Goal: Task Accomplishment & Management: Use online tool/utility

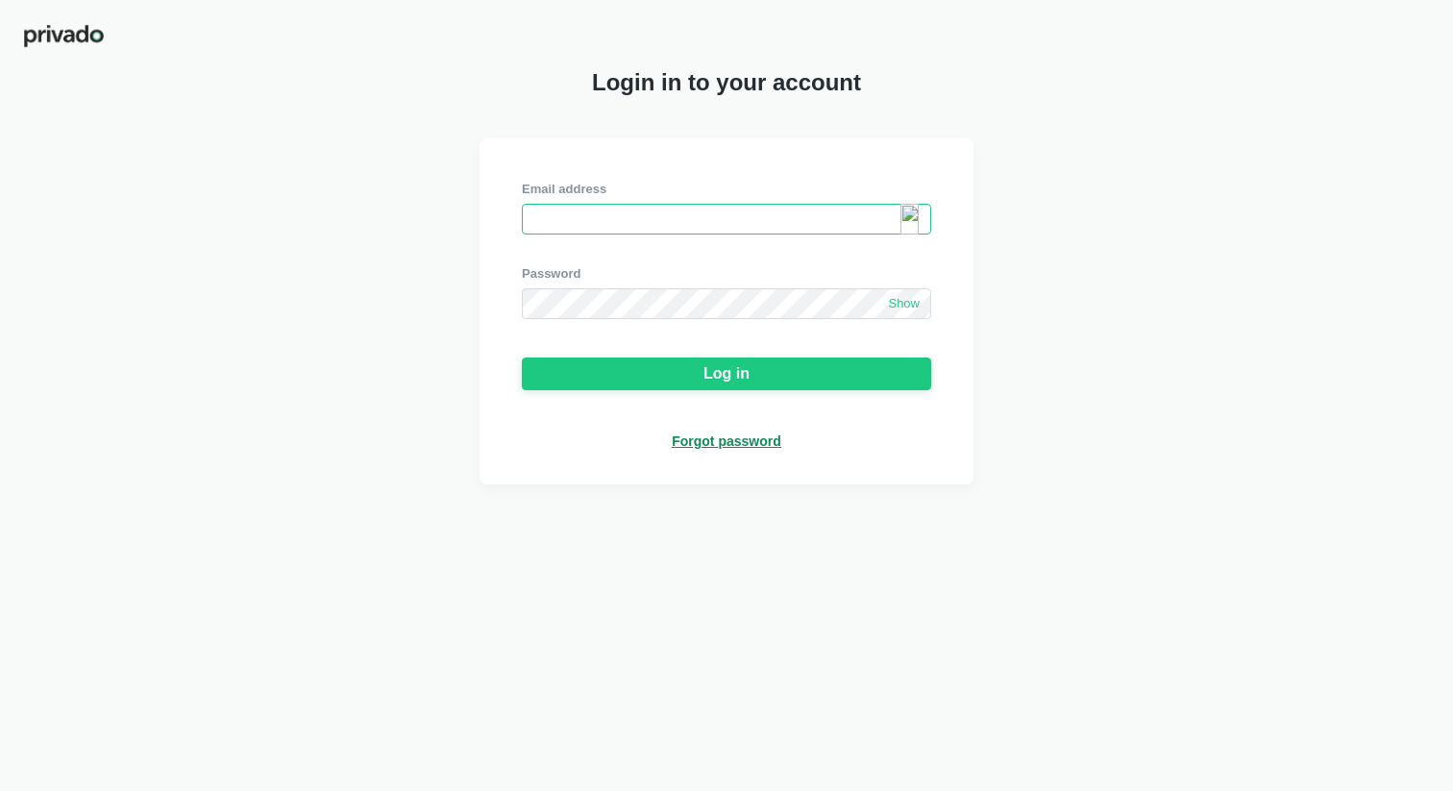
click at [584, 224] on input "email" at bounding box center [726, 219] width 409 height 31
paste input "[EMAIL_ADDRESS][DOMAIN_NAME]"
type input "[EMAIL_ADDRESS][DOMAIN_NAME]"
click at [893, 307] on span "Show" at bounding box center [904, 304] width 32 height 16
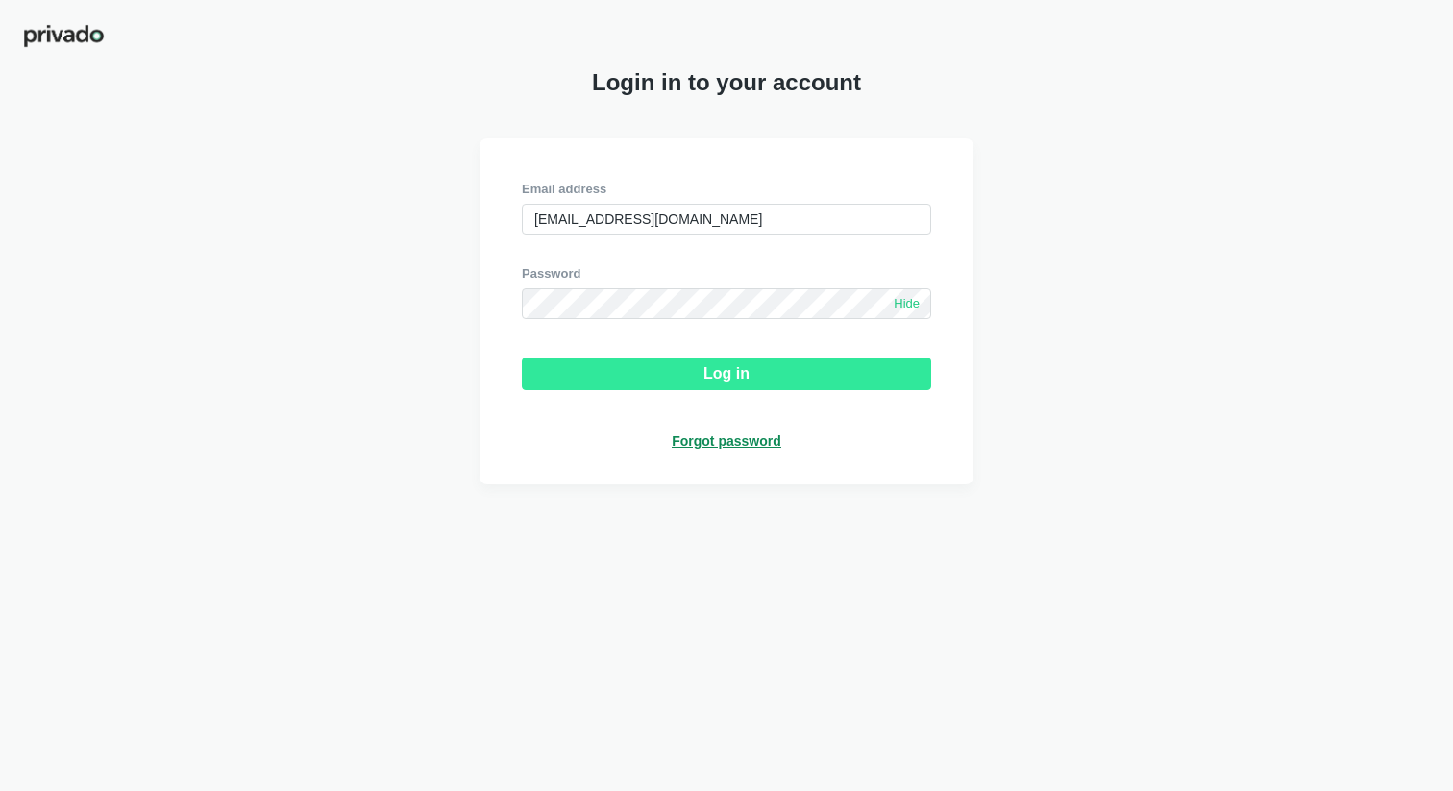
click at [681, 380] on button "Log in" at bounding box center [726, 373] width 409 height 33
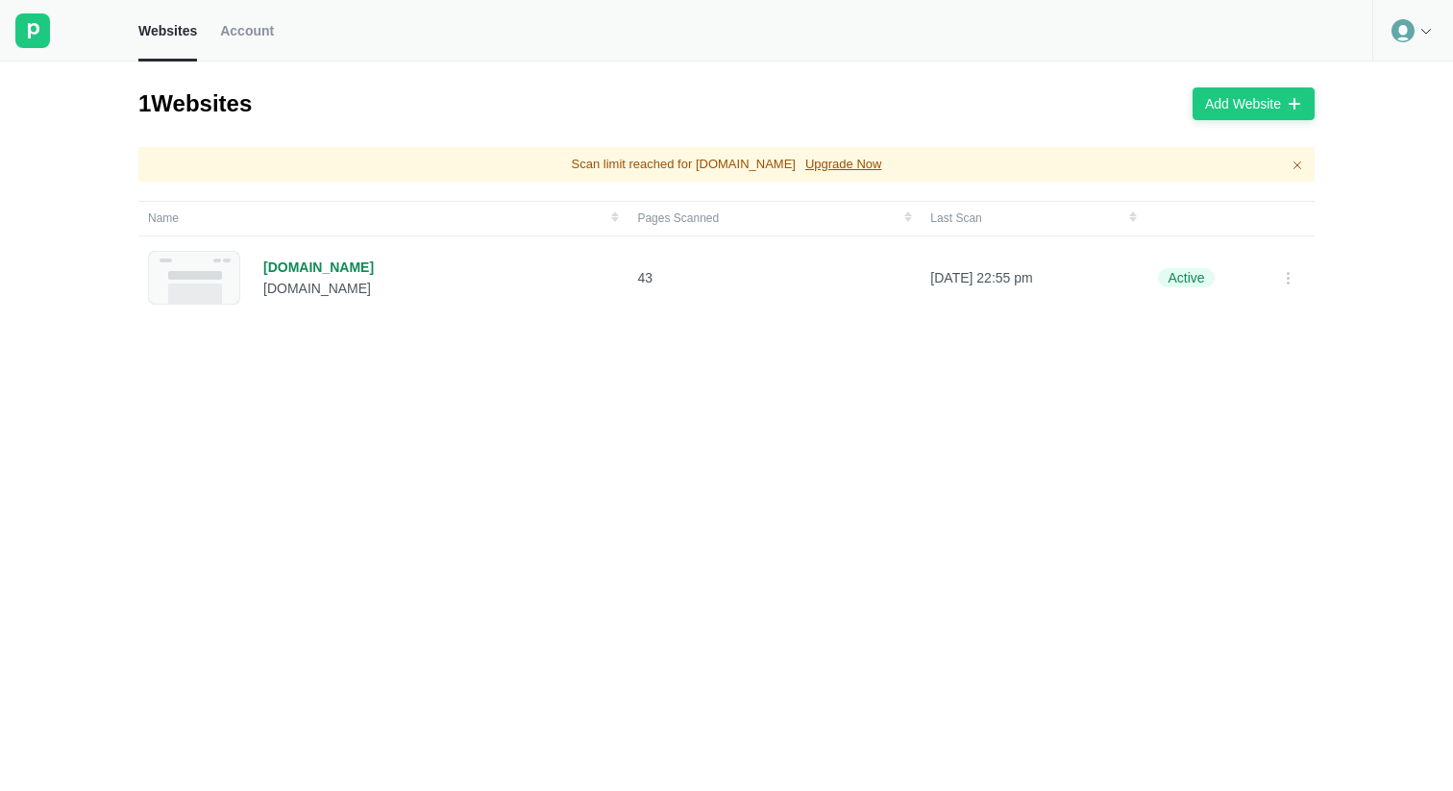
click at [673, 434] on div "Name Pages Scanned Last Scan [DOMAIN_NAME] [DOMAIN_NAME] 43 [DATE] 22:55 pm Act…" at bounding box center [726, 496] width 1176 height 590
click at [302, 264] on div "[DOMAIN_NAME]" at bounding box center [318, 266] width 110 height 17
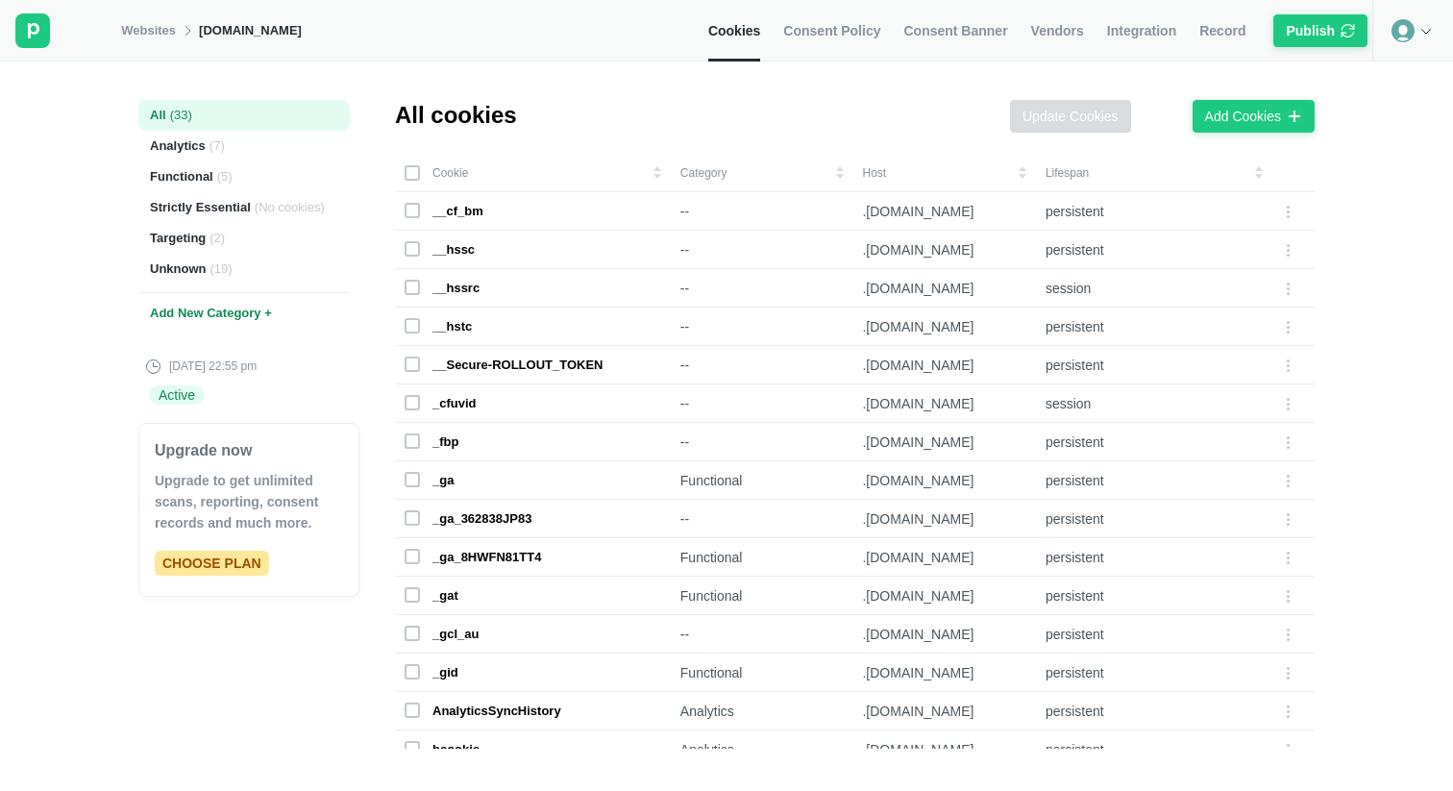
click at [840, 37] on span "Consent Policy" at bounding box center [831, 30] width 97 height 17
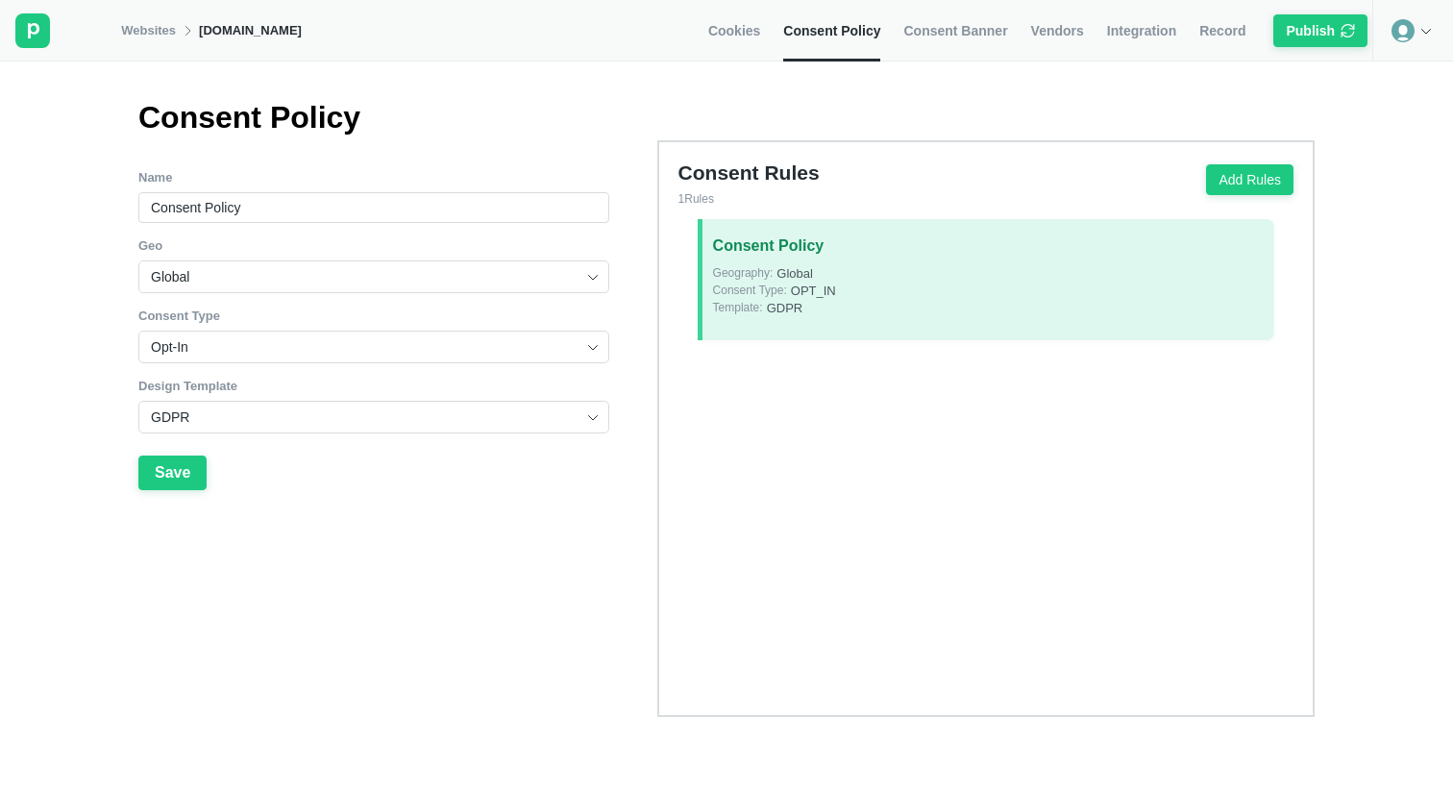
click at [949, 41] on link "Consent Banner" at bounding box center [955, 30] width 104 height 61
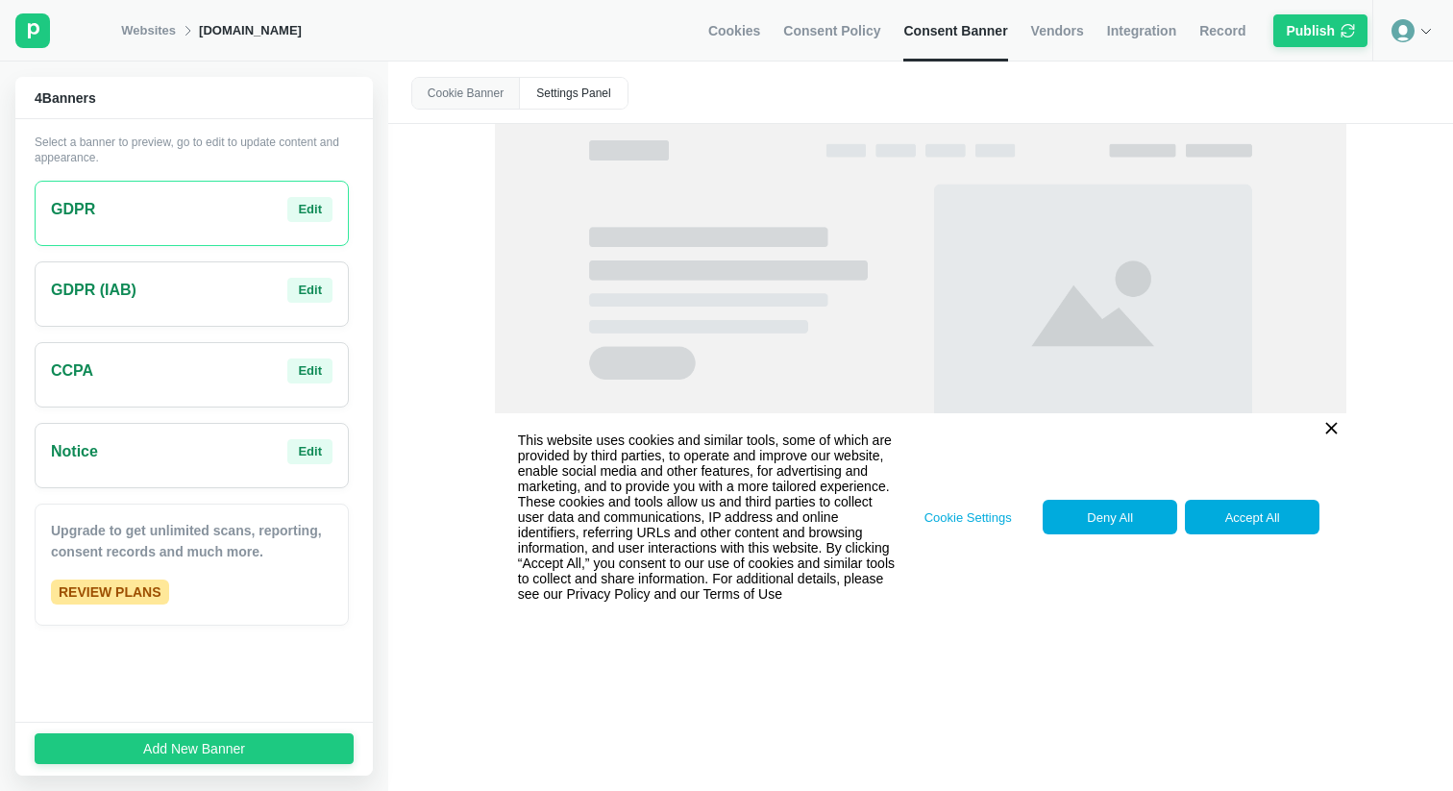
click at [169, 285] on div "GDPR (IAB) Edit" at bounding box center [192, 290] width 282 height 25
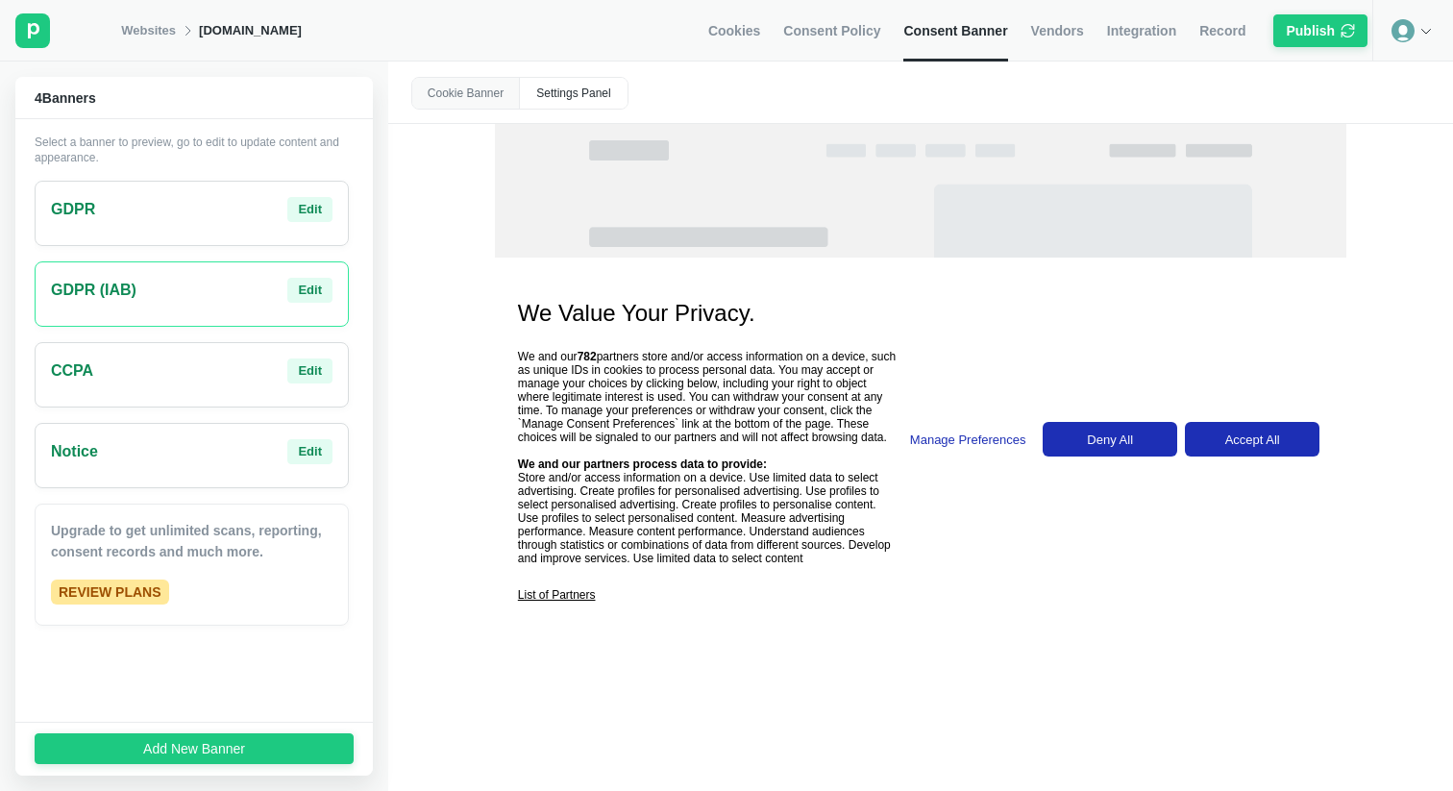
click at [159, 377] on div "CCPA Edit" at bounding box center [192, 370] width 282 height 25
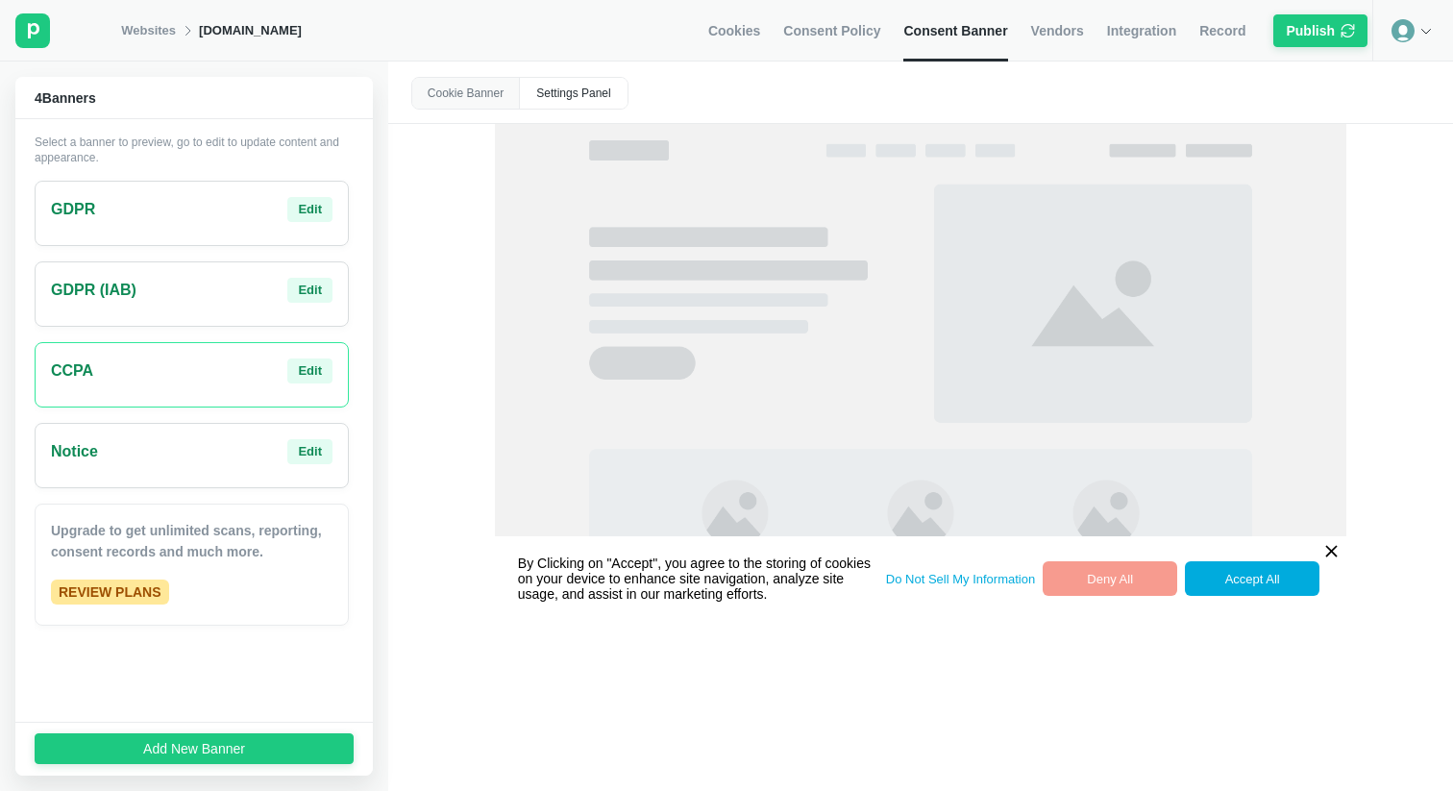
click at [171, 454] on div "Notice Edit" at bounding box center [192, 451] width 282 height 25
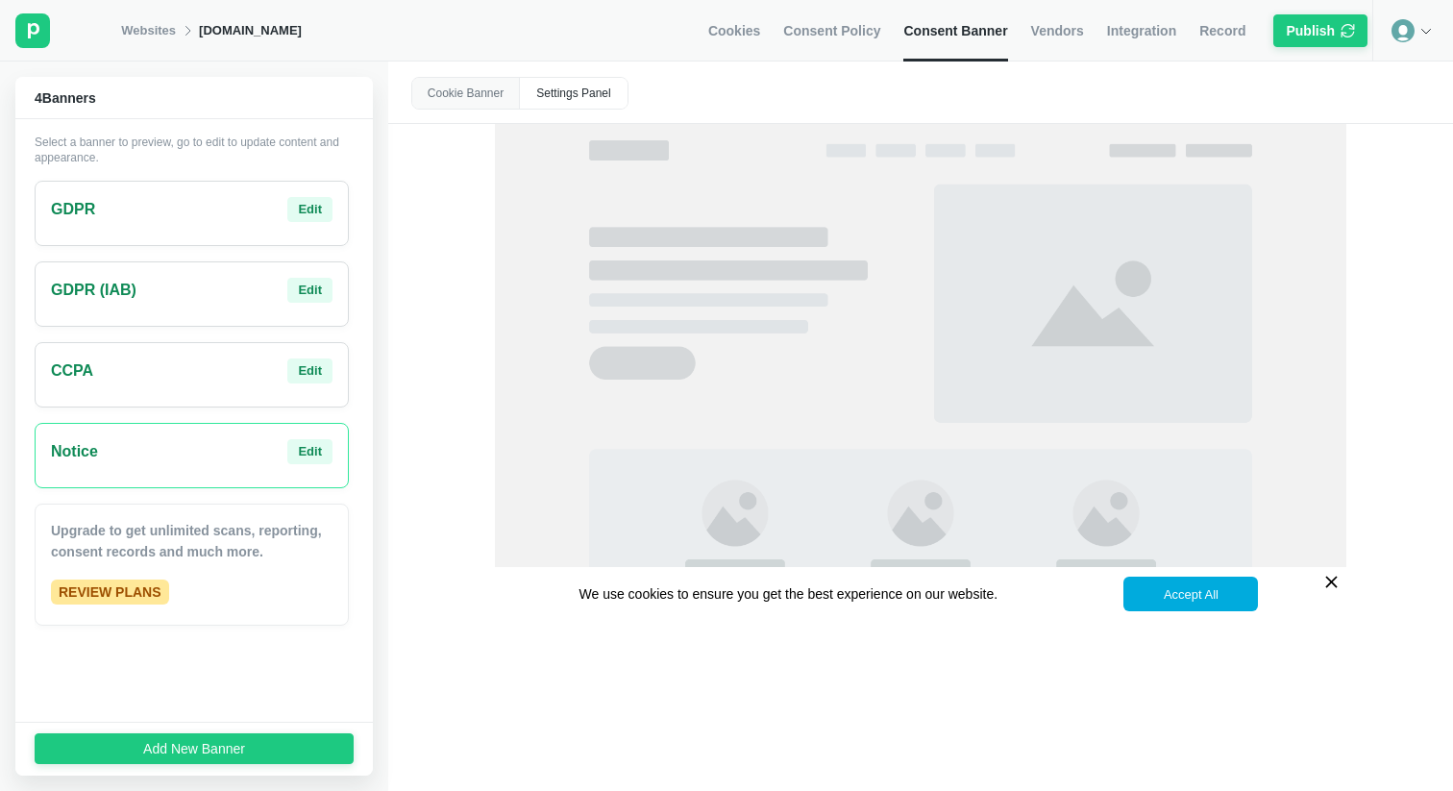
click at [174, 400] on div "CCPA Edit" at bounding box center [192, 374] width 314 height 65
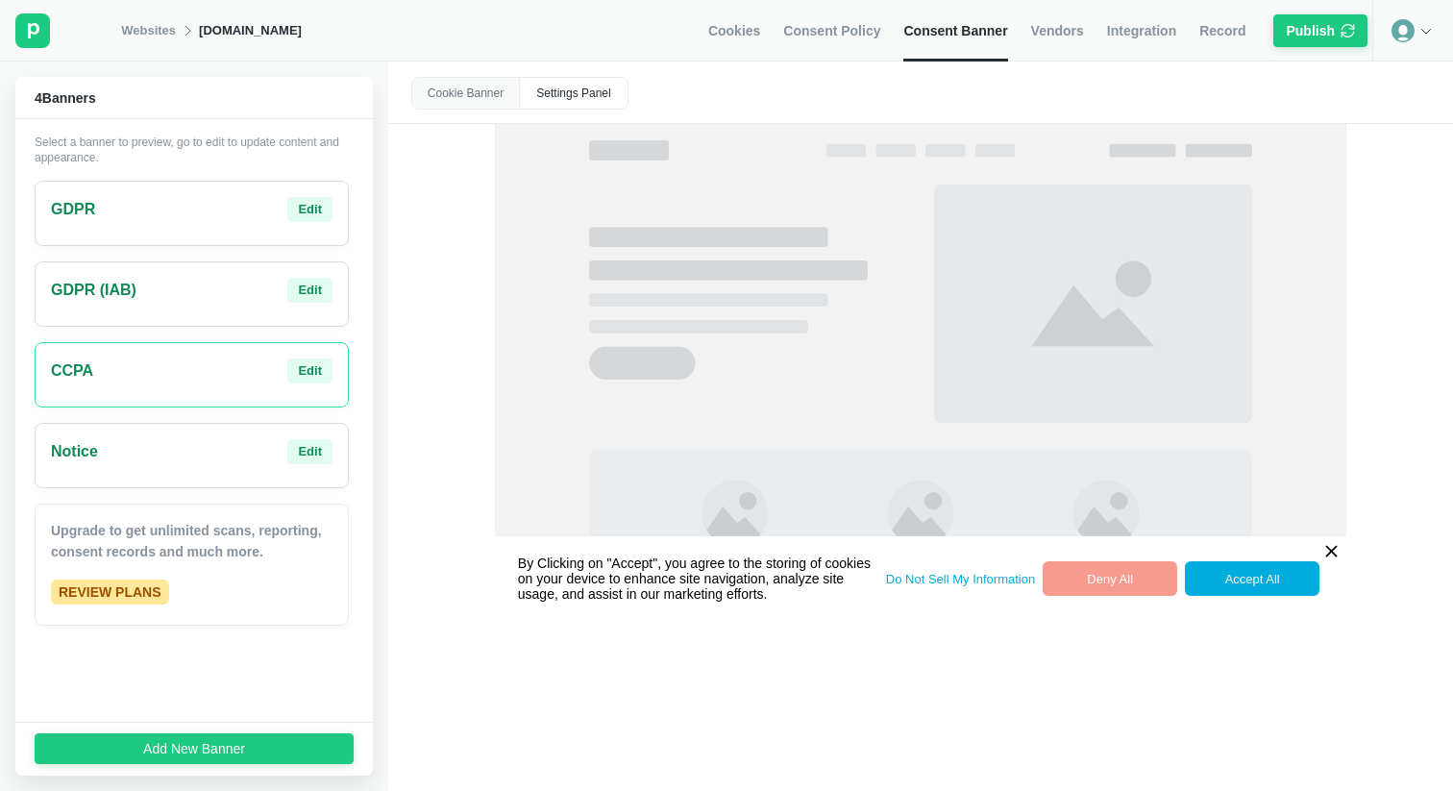
click at [172, 309] on div "GDPR (IAB) Edit" at bounding box center [192, 293] width 314 height 65
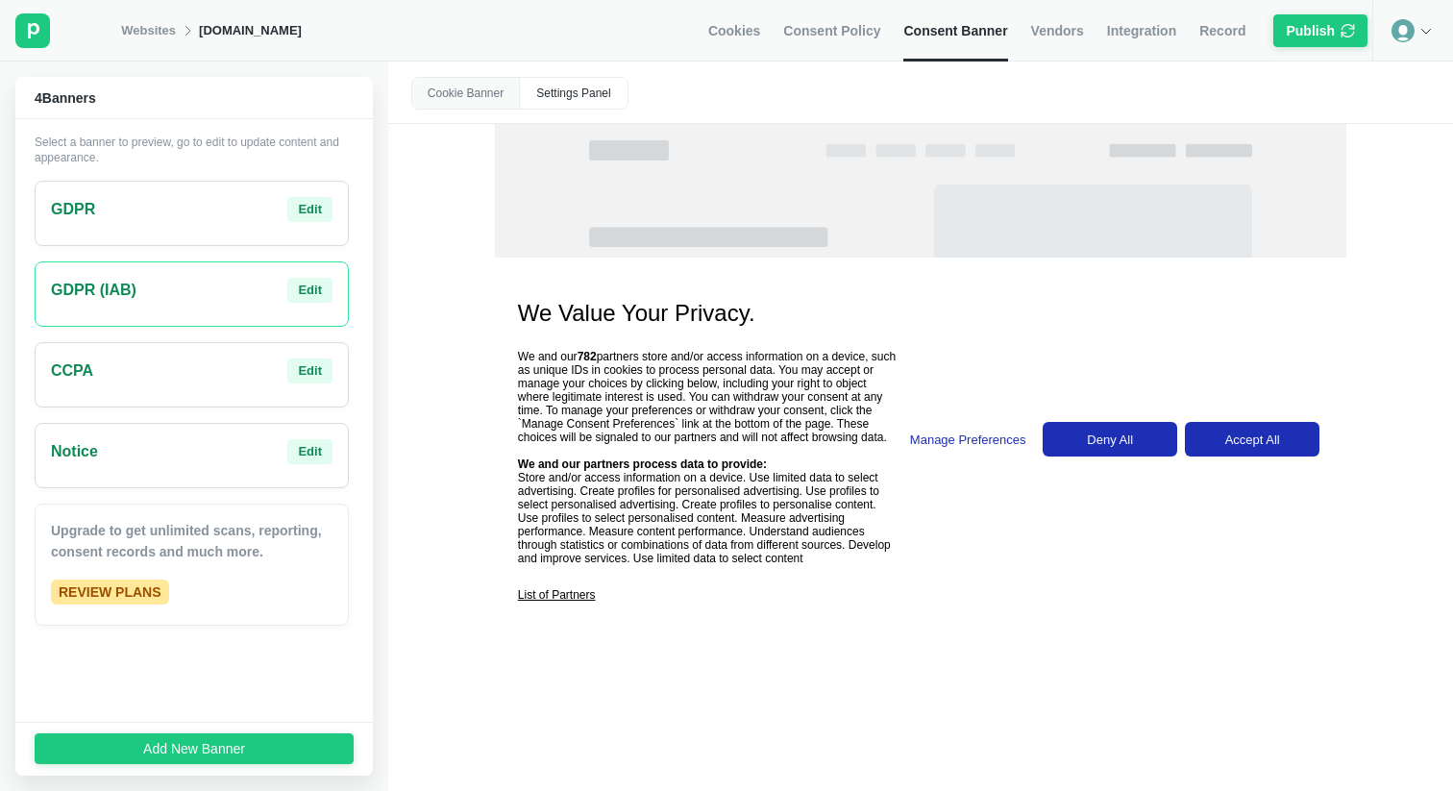
click at [179, 223] on div "GDPR Edit" at bounding box center [192, 213] width 314 height 65
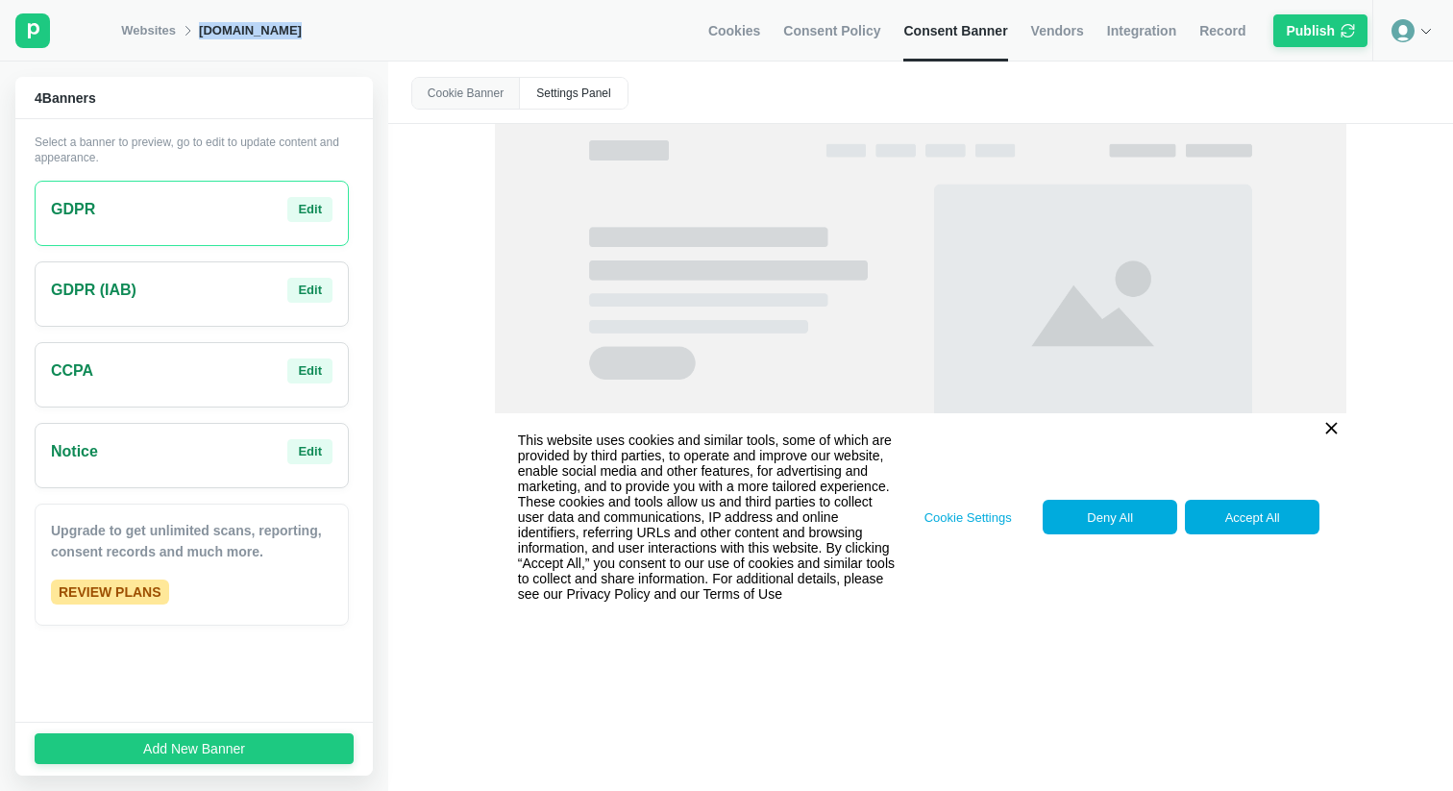
drag, startPoint x: 198, startPoint y: 33, endPoint x: 300, endPoint y: 37, distance: 101.9
click at [300, 37] on div "Websites [DOMAIN_NAME] Cookies Consent Policy Consent Banner Vendors Integratio…" at bounding box center [746, 30] width 1251 height 61
copy div "[DOMAIN_NAME]"
click at [163, 383] on div "CCPA Edit" at bounding box center [192, 374] width 314 height 65
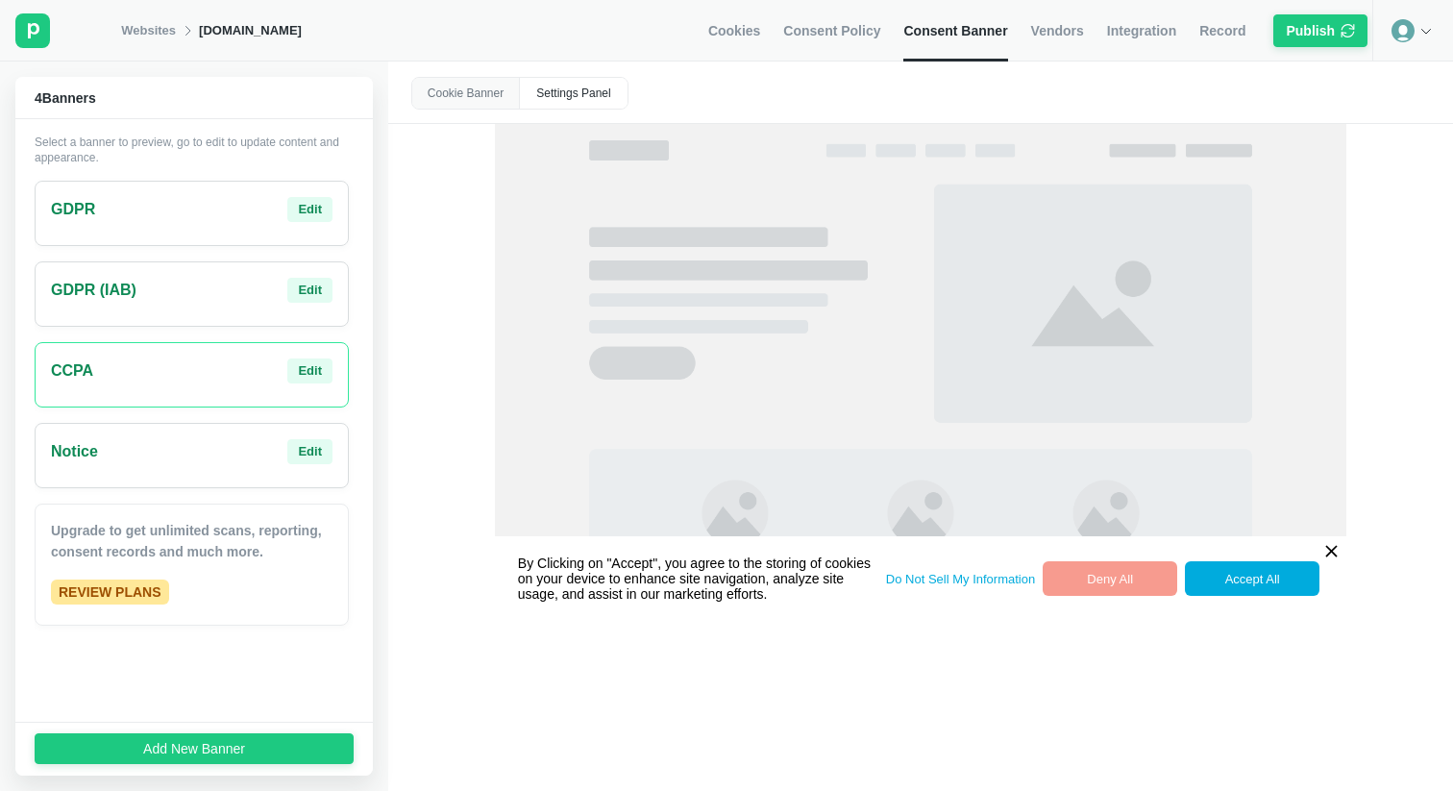
click at [184, 455] on div "Notice Edit" at bounding box center [192, 451] width 282 height 25
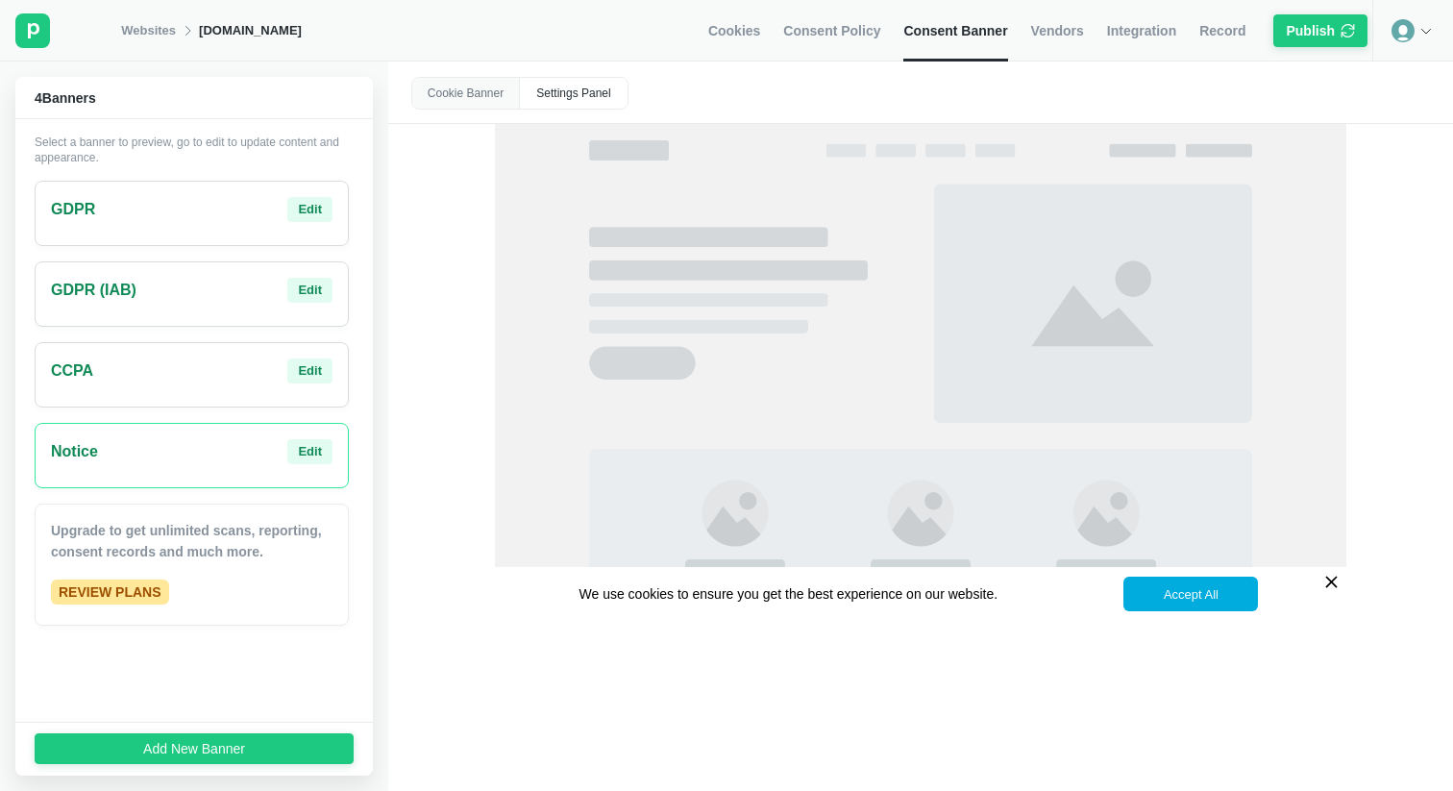
click at [192, 211] on div "GDPR Edit" at bounding box center [192, 209] width 282 height 25
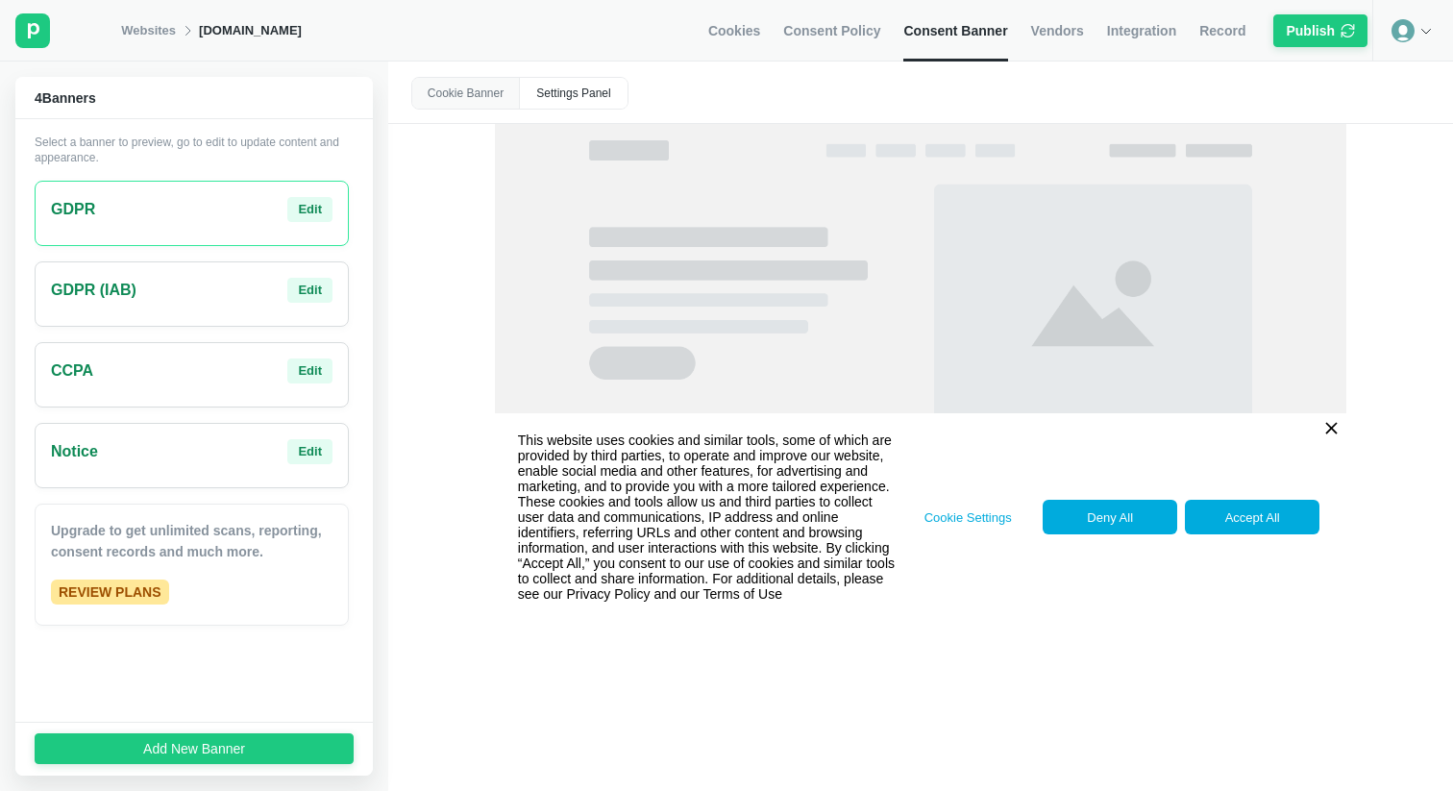
click at [183, 368] on div "CCPA Edit" at bounding box center [192, 370] width 282 height 25
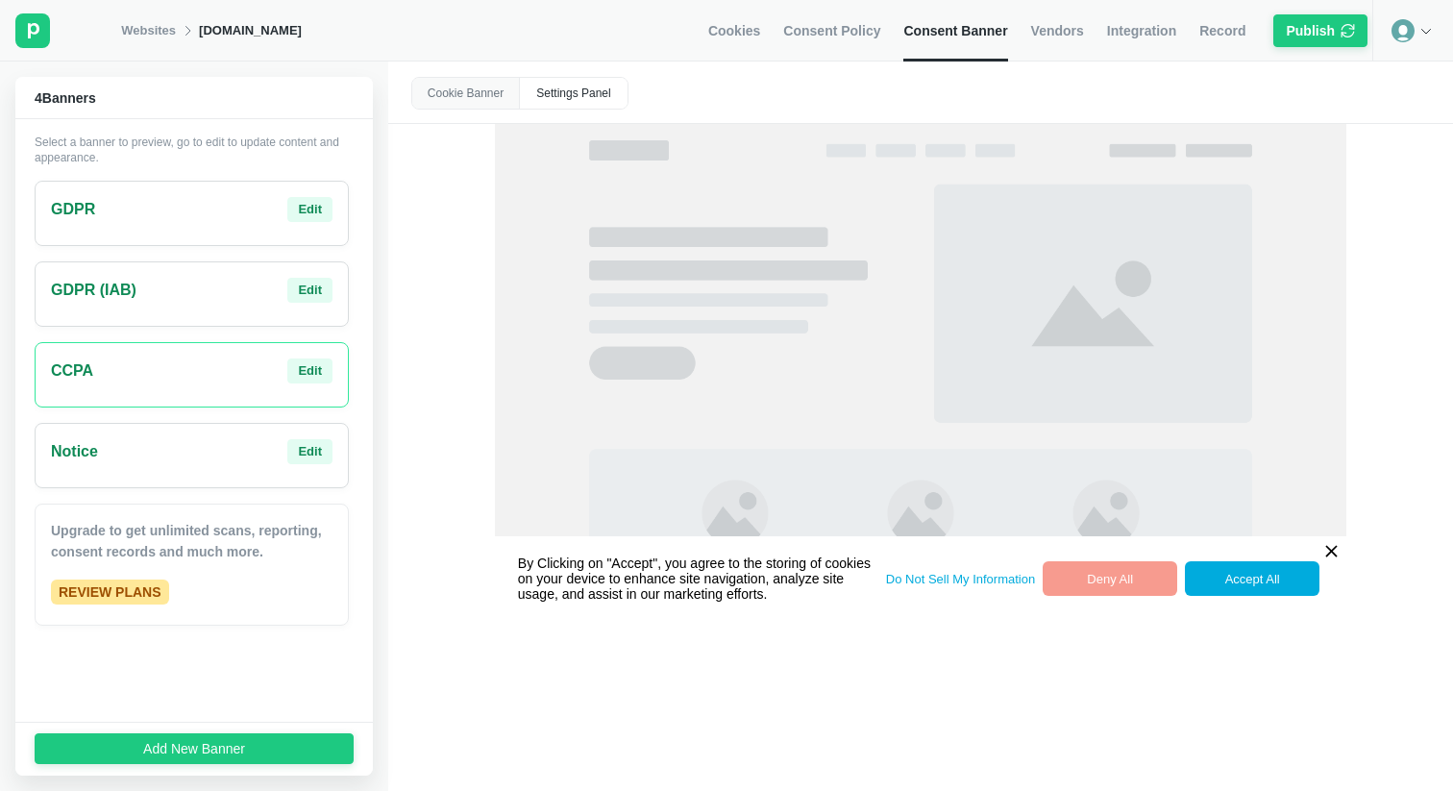
click at [725, 31] on span "Cookies" at bounding box center [734, 30] width 52 height 17
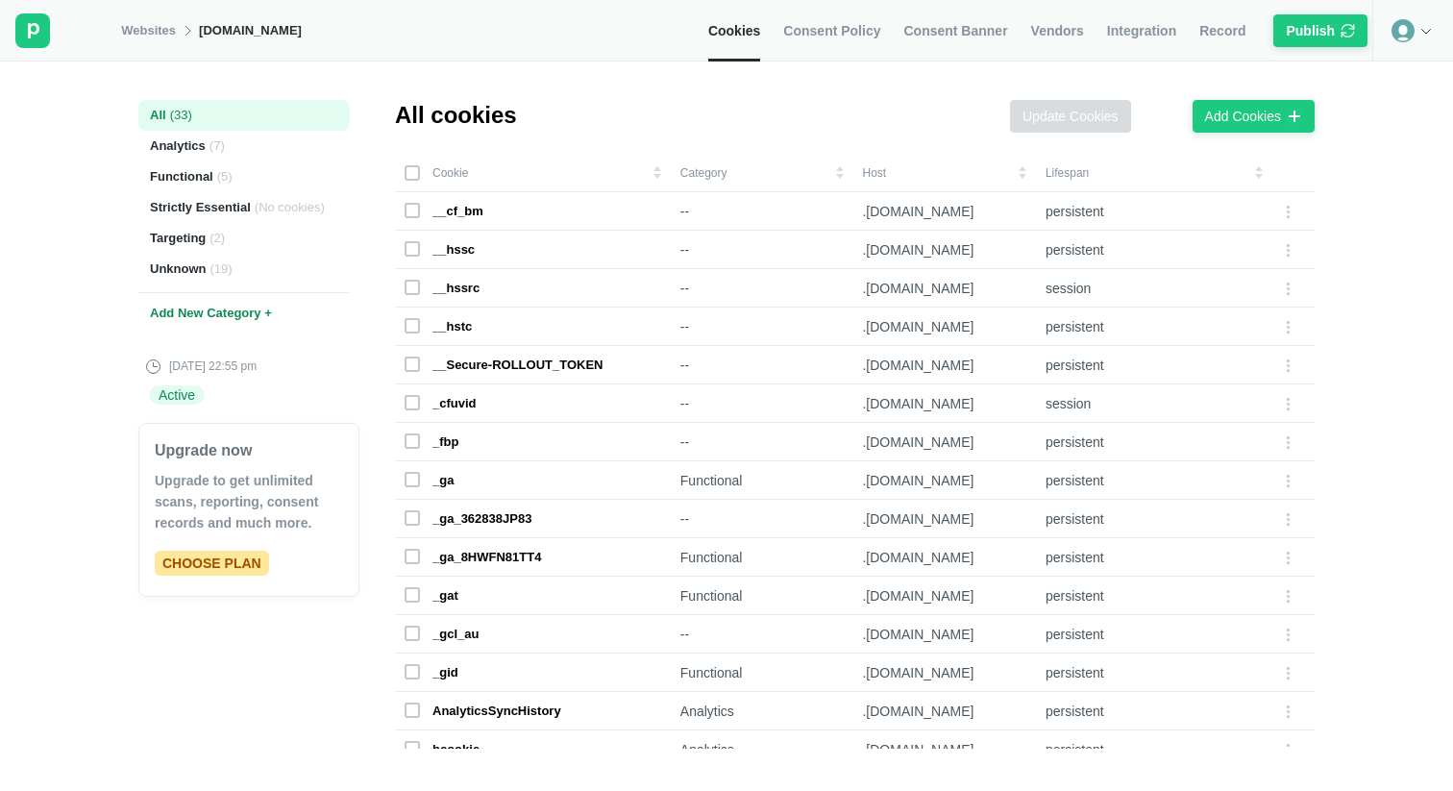
click at [836, 42] on link "Consent Policy" at bounding box center [831, 30] width 97 height 61
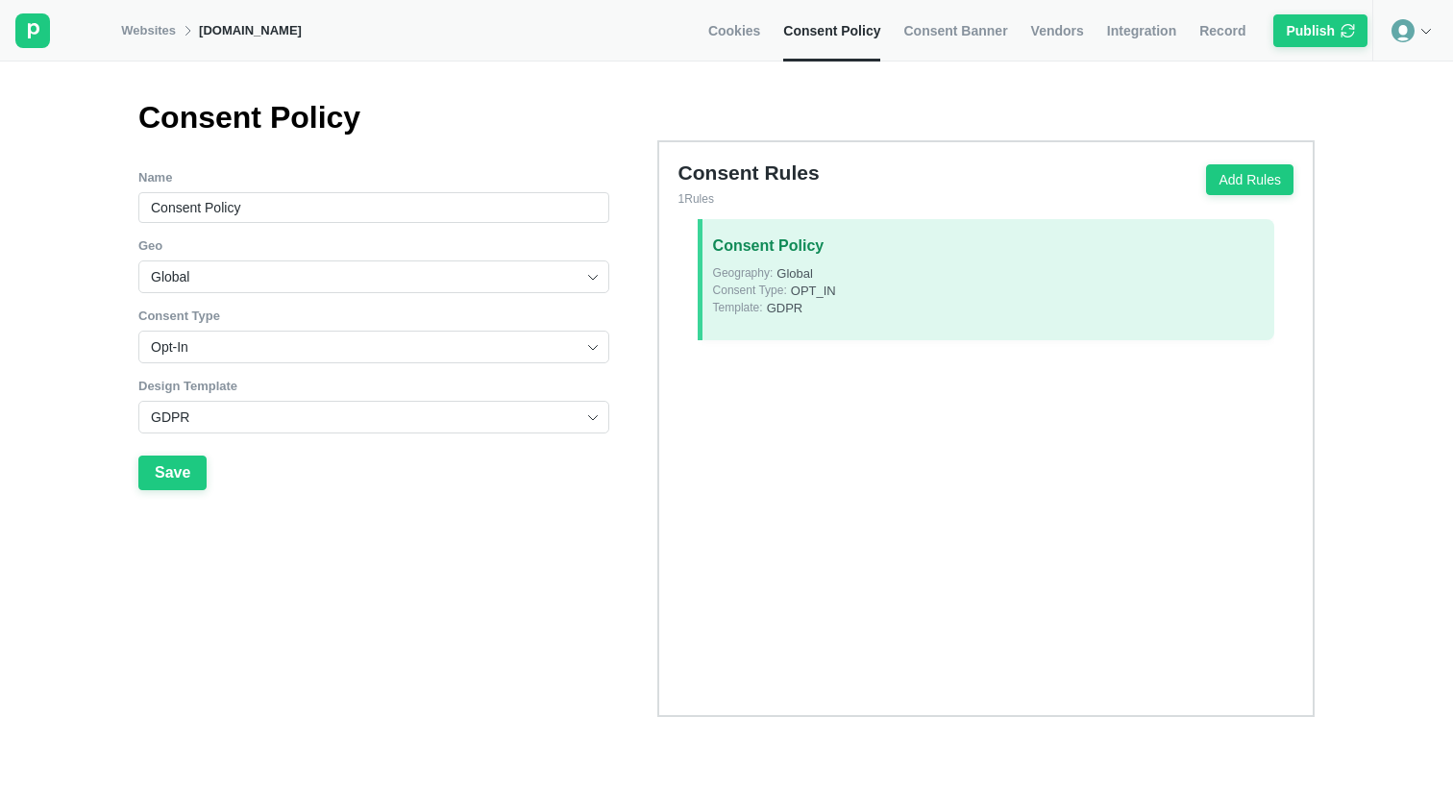
click at [931, 29] on span "Consent Banner" at bounding box center [955, 30] width 104 height 17
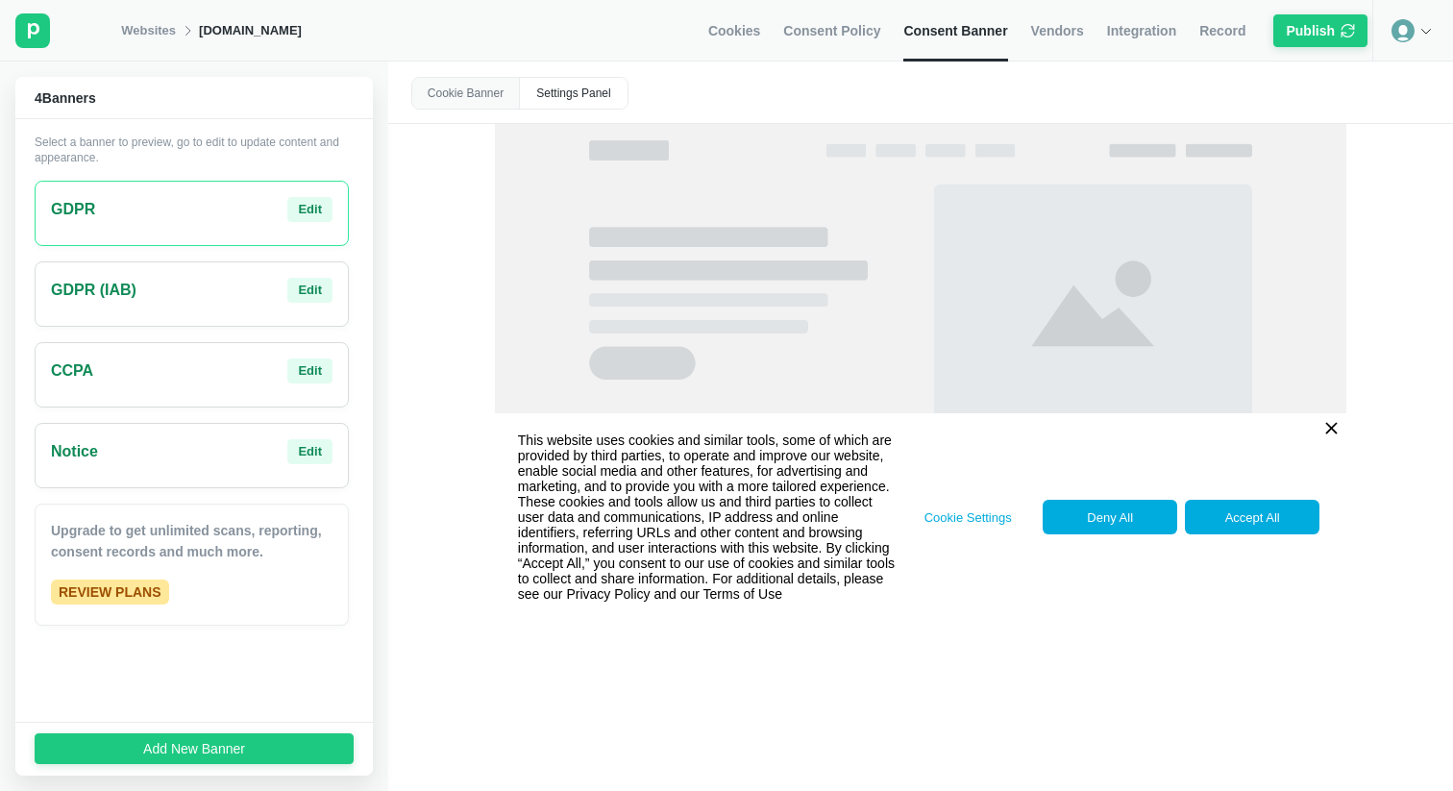
click at [619, 595] on p "This website uses cookies and similar tools, some of which are provided by thir…" at bounding box center [707, 517] width 379 height 192
click at [159, 201] on div "GDPR Edit" at bounding box center [192, 209] width 282 height 25
click at [310, 208] on div "Edit" at bounding box center [310, 209] width 24 height 17
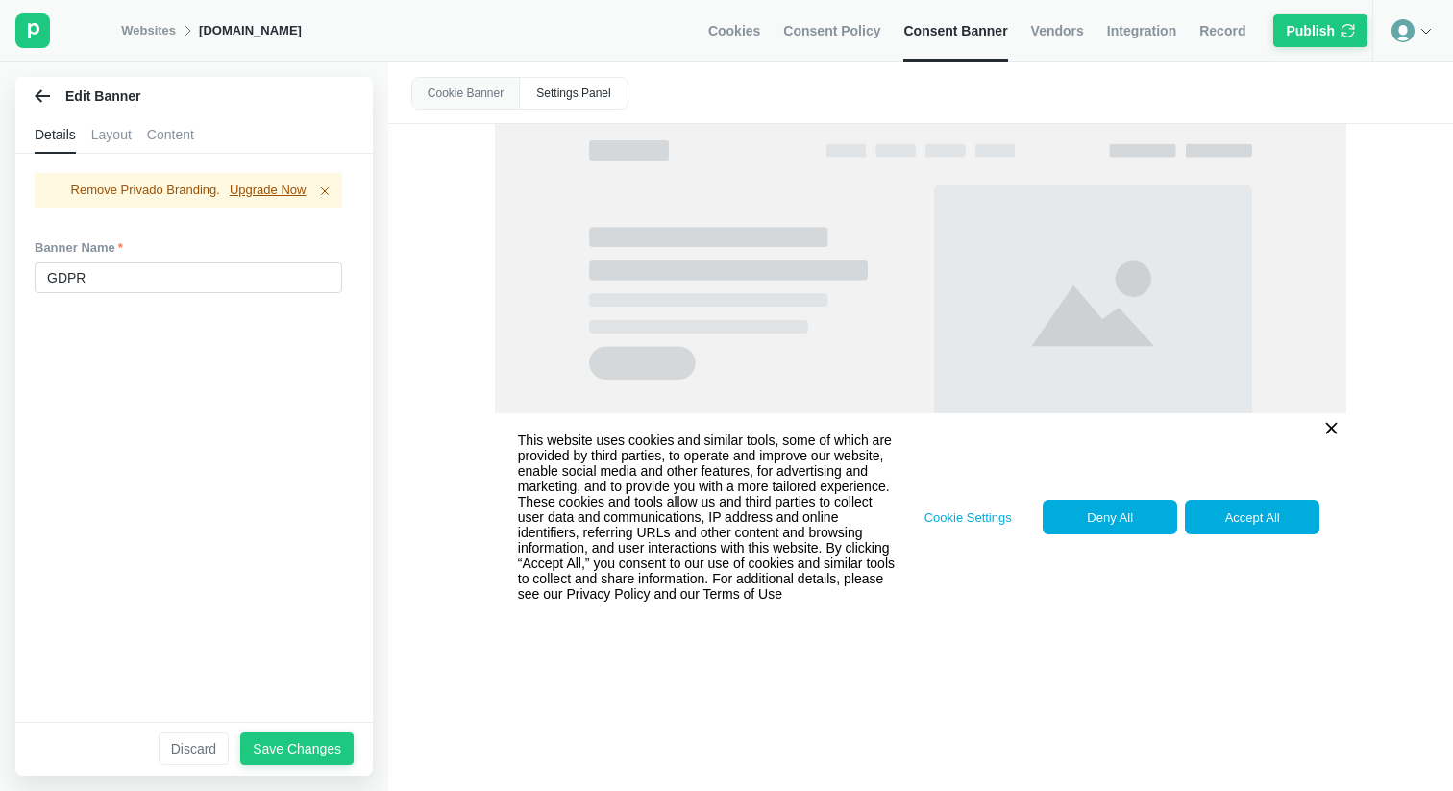
click at [107, 119] on div "Layout" at bounding box center [111, 134] width 40 height 38
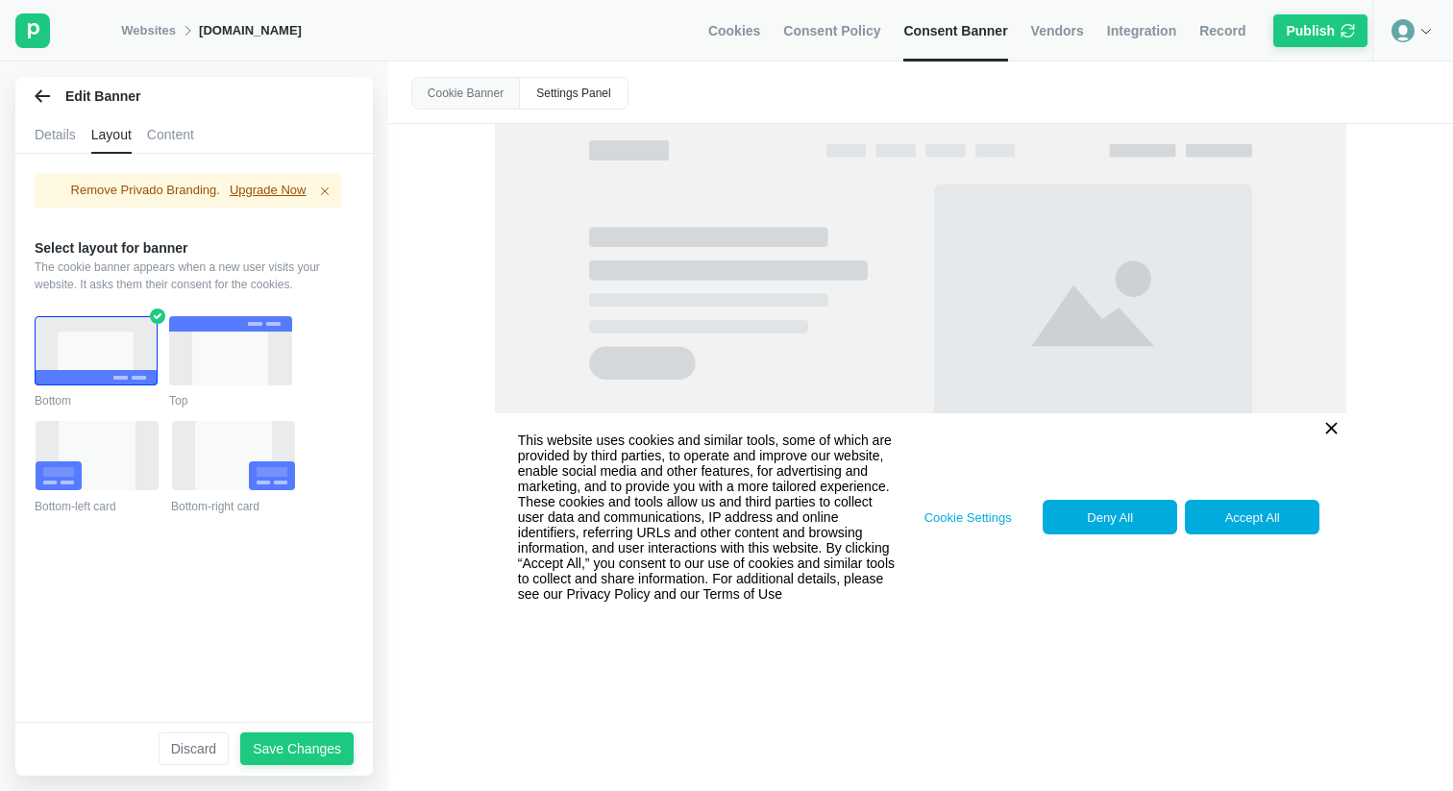
click at [181, 131] on div "Content" at bounding box center [170, 134] width 47 height 38
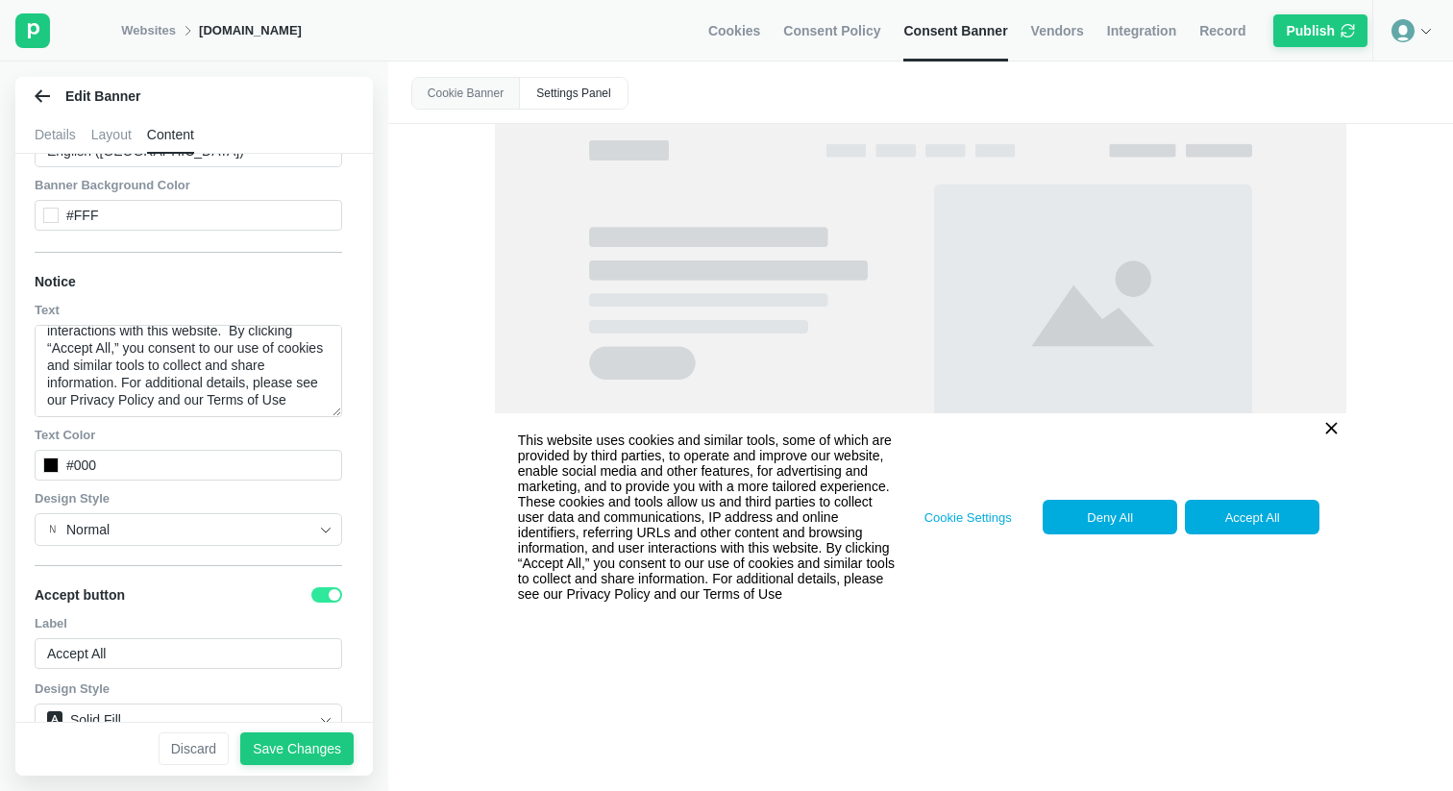
scroll to position [189, 0]
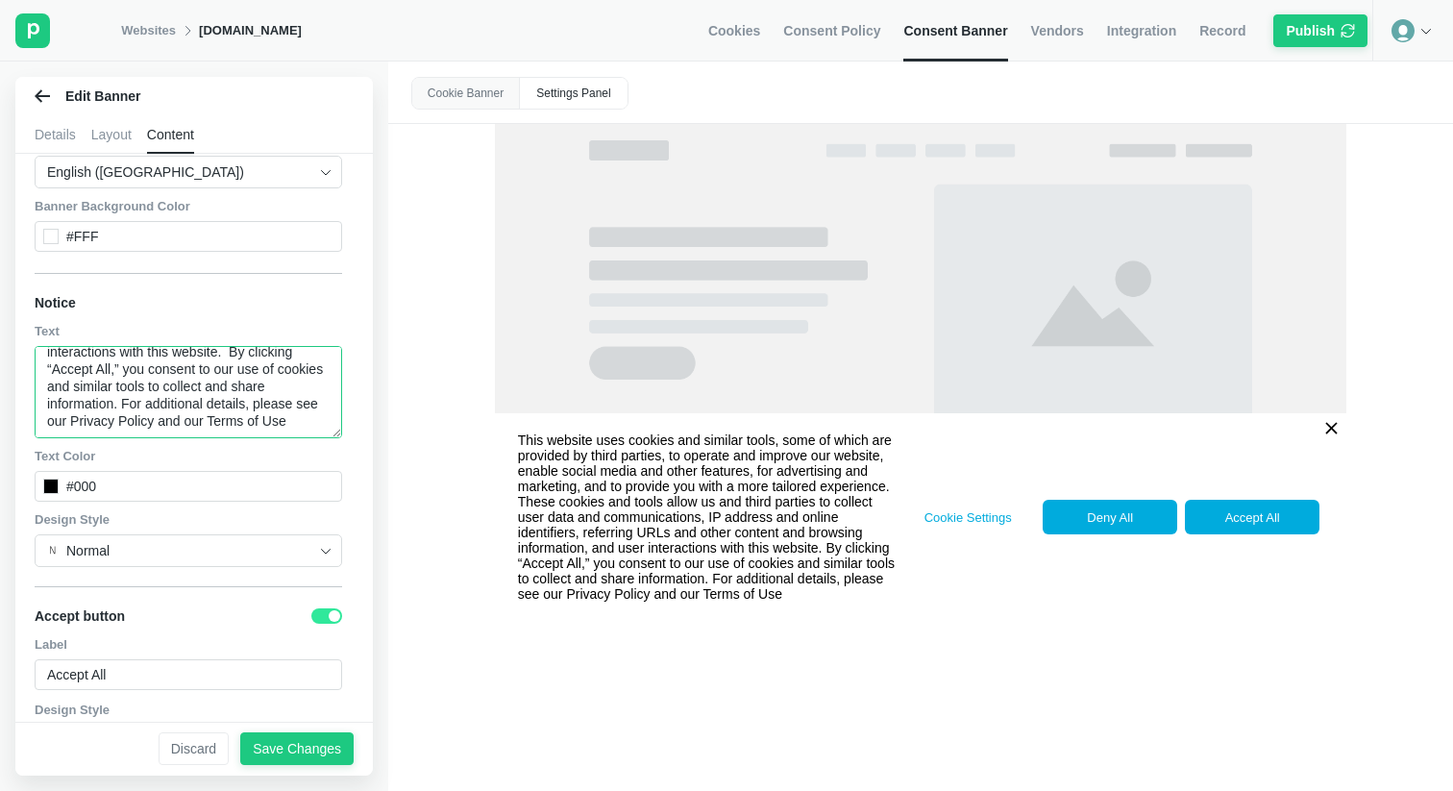
click at [282, 402] on textarea "This website uses cookies and similar tools, some of which are provided by thir…" at bounding box center [188, 392] width 307 height 92
click at [281, 400] on textarea "This website uses cookies and similar tools, some of which are provided by thir…" at bounding box center [188, 392] width 307 height 92
click at [301, 420] on textarea "This website uses cookies and similar tools, some of which are provided by thir…" at bounding box center [188, 392] width 307 height 92
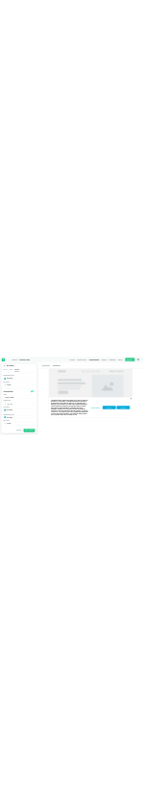
scroll to position [1237, 0]
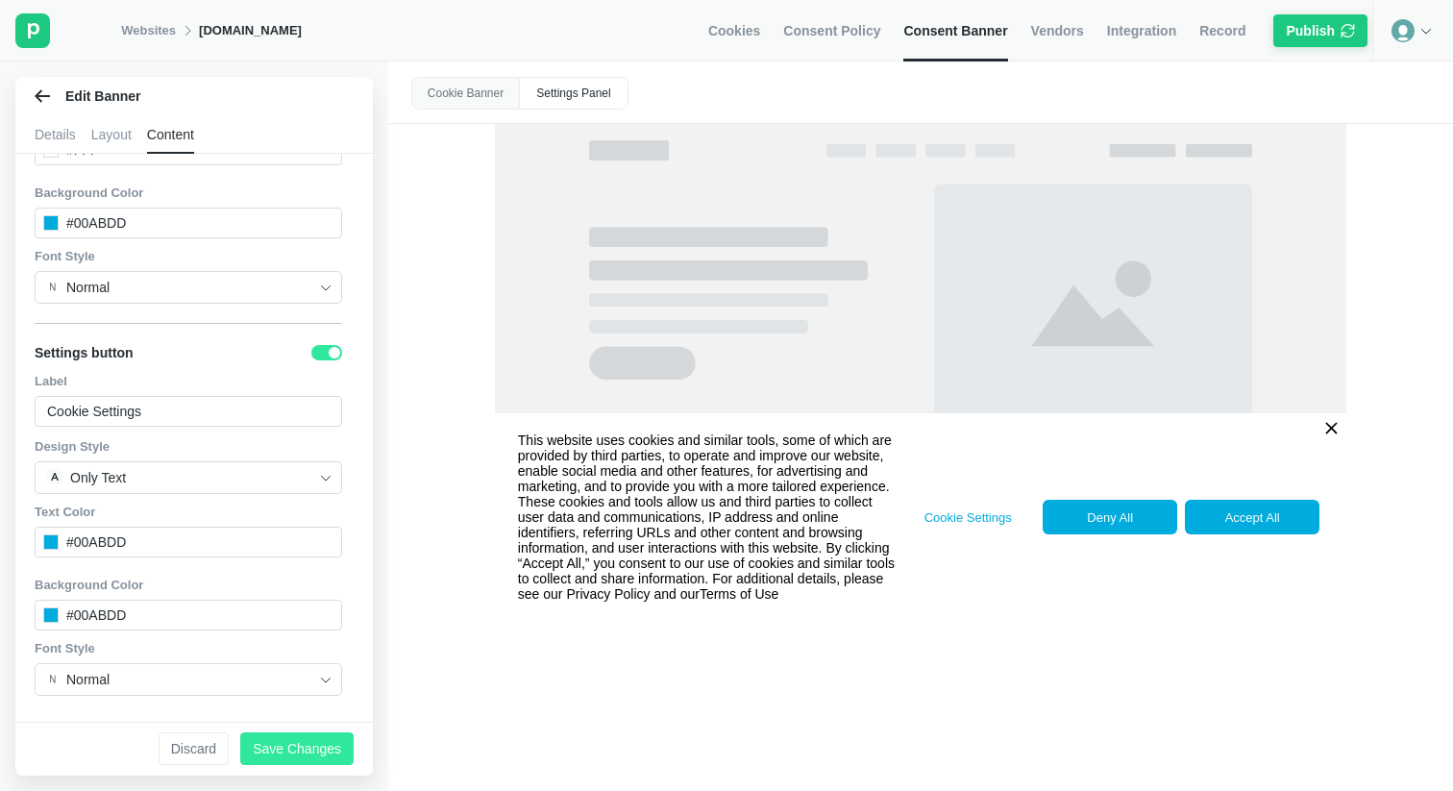
click at [282, 741] on div "Save Changes" at bounding box center [297, 748] width 88 height 17
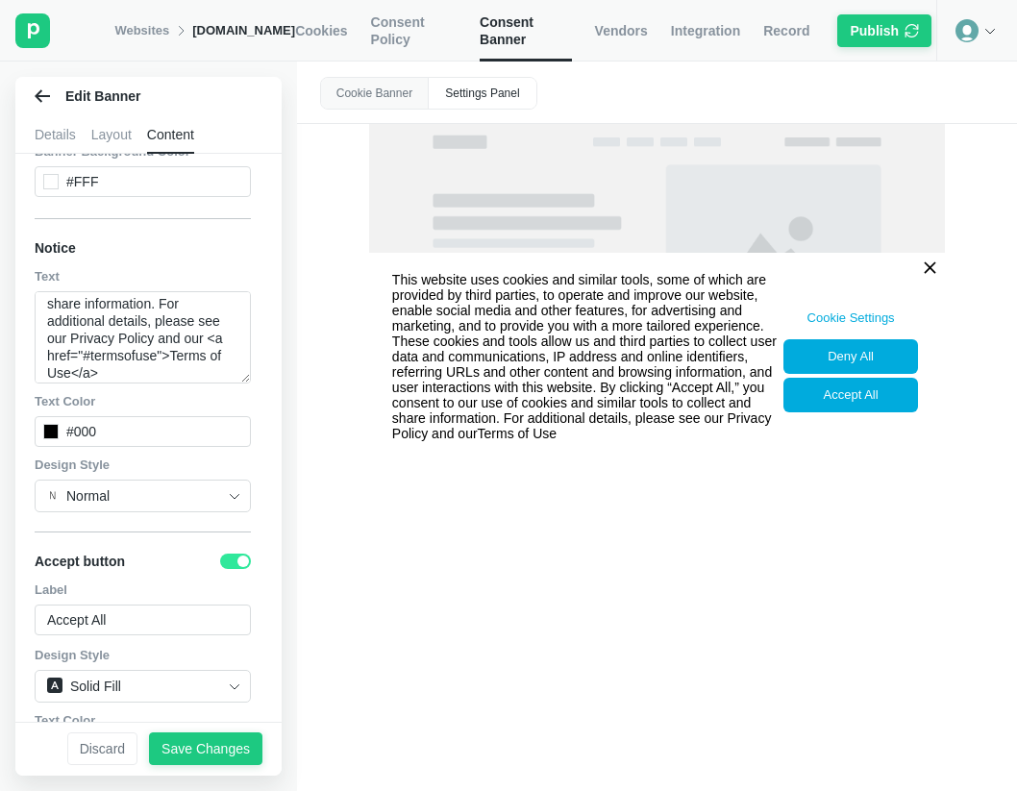
scroll to position [357, 0]
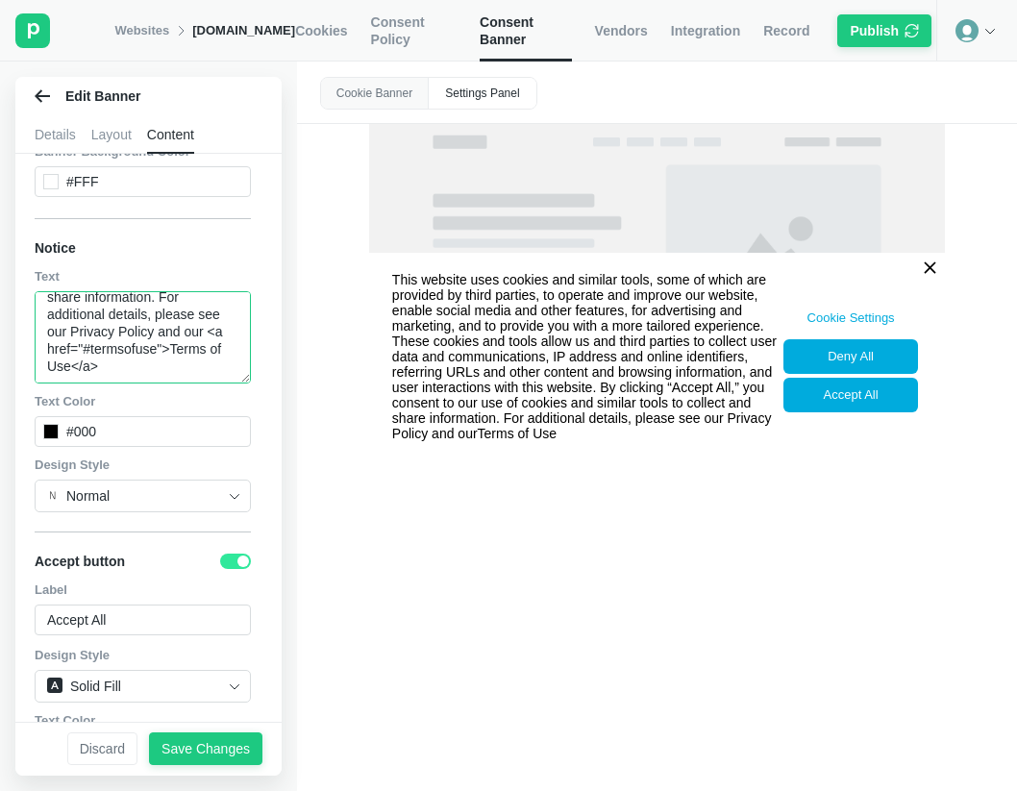
click at [126, 345] on textarea "This website uses cookies and similar tools, some of which are provided by thir…" at bounding box center [143, 337] width 216 height 92
paste textarea "[URL][DOMAIN_NAME]"
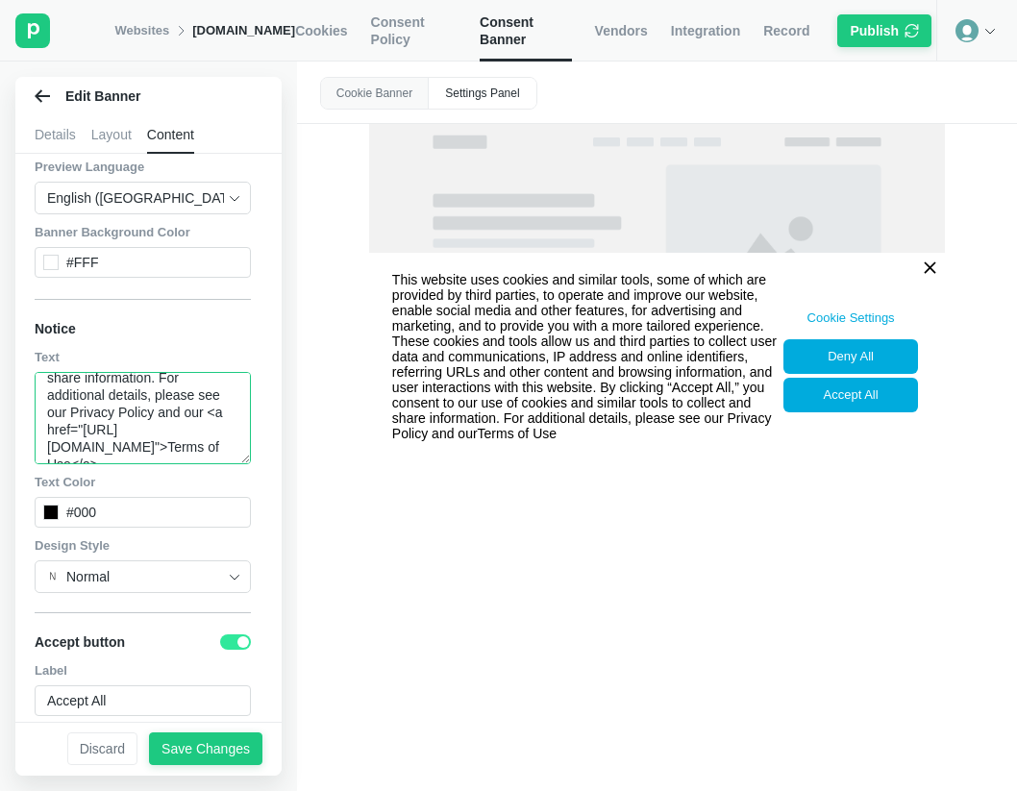
scroll to position [162, 0]
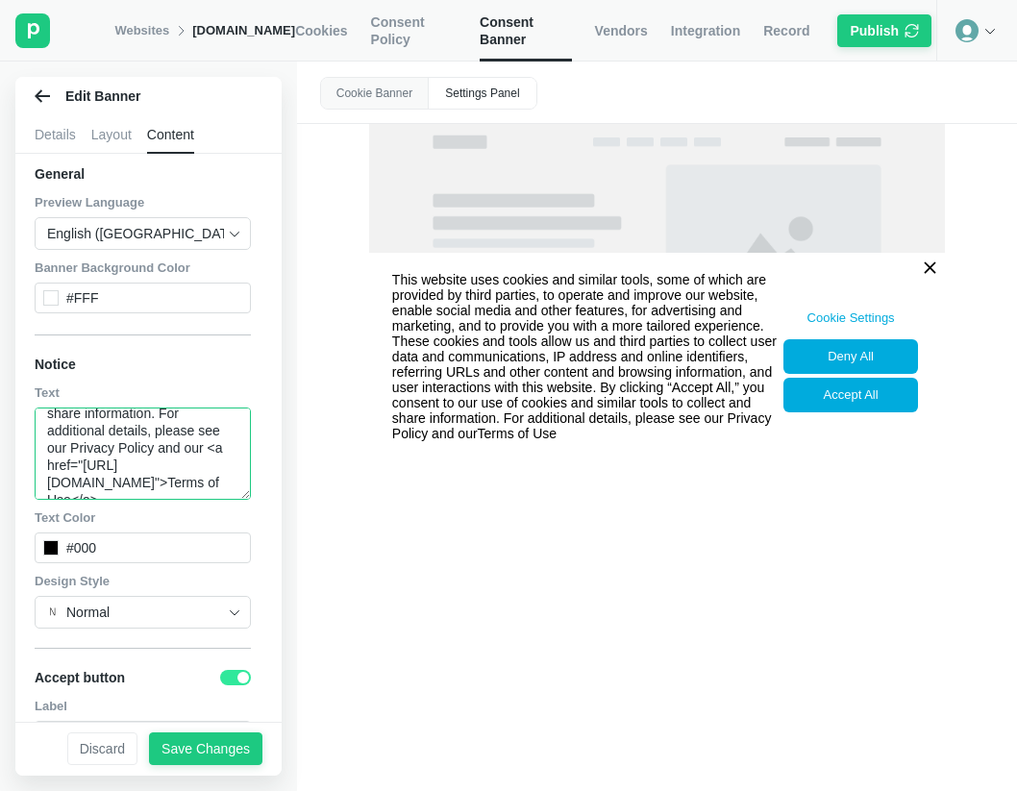
drag, startPoint x: 128, startPoint y: 482, endPoint x: 212, endPoint y: 446, distance: 92.1
click at [212, 446] on textarea "This website uses cookies and similar tools, some of which are provided by thir…" at bounding box center [143, 453] width 216 height 92
click at [70, 467] on textarea "This website uses cookies and similar tools, some of which are provided by thir…" at bounding box center [143, 453] width 216 height 92
paste textarea "<a href="[URL][DOMAIN_NAME]">"
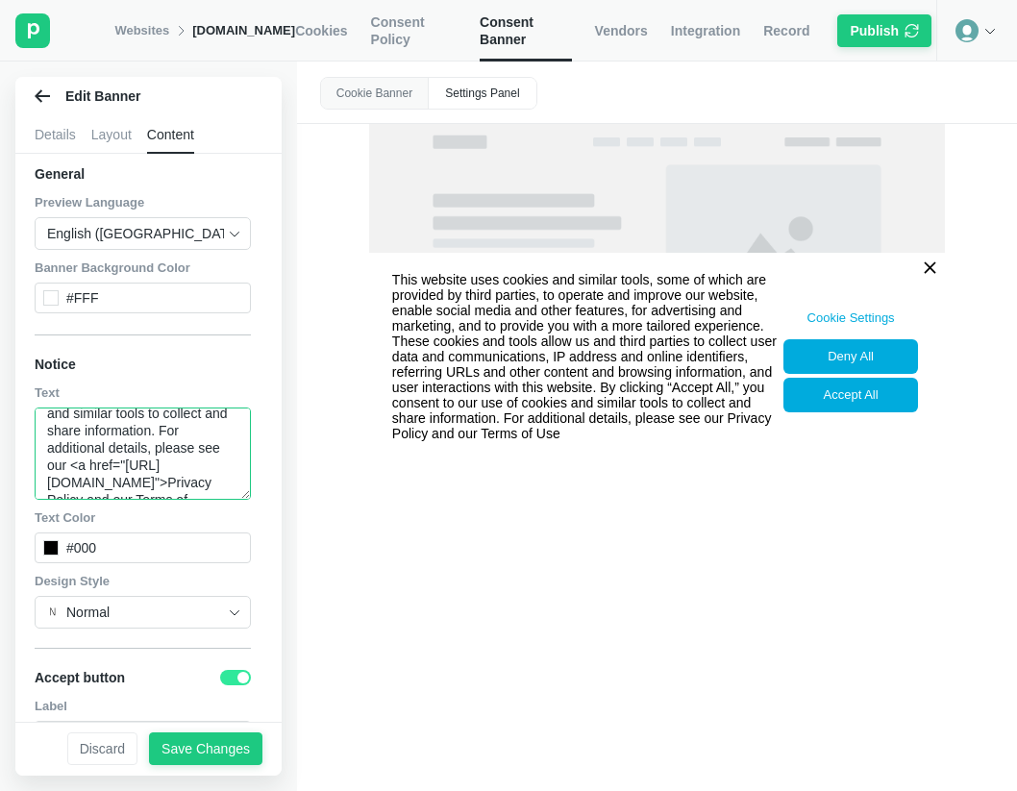
scroll to position [357, 0]
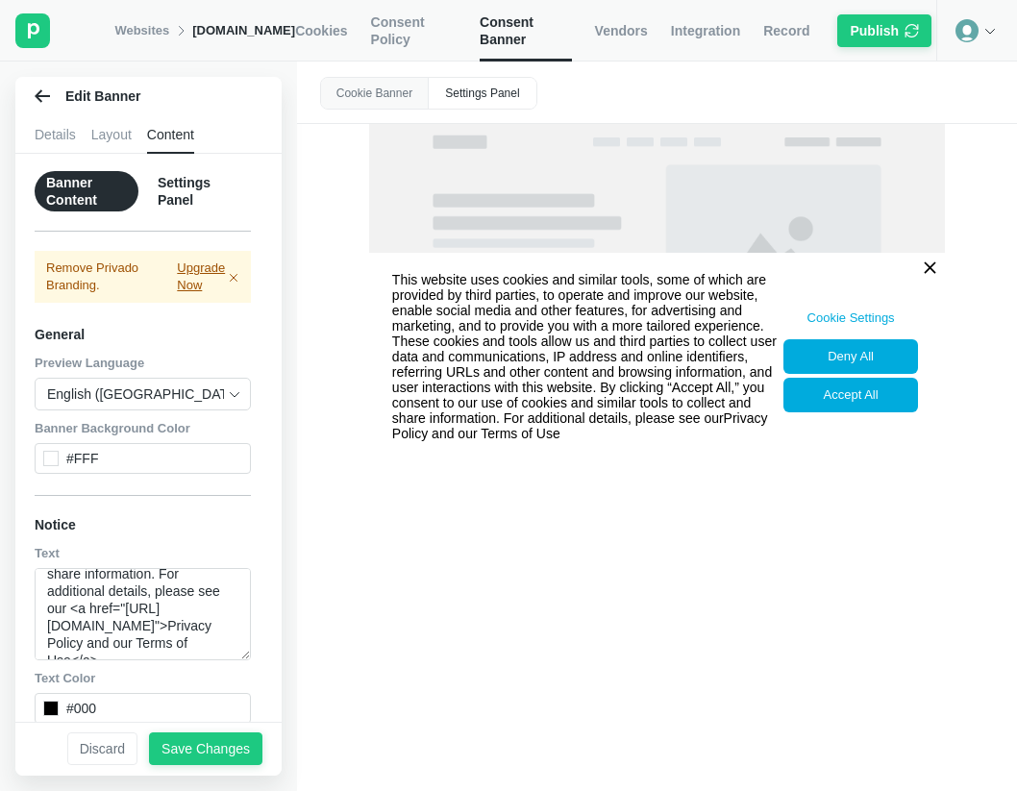
click at [122, 358] on span "Preview Language" at bounding box center [90, 363] width 110 height 14
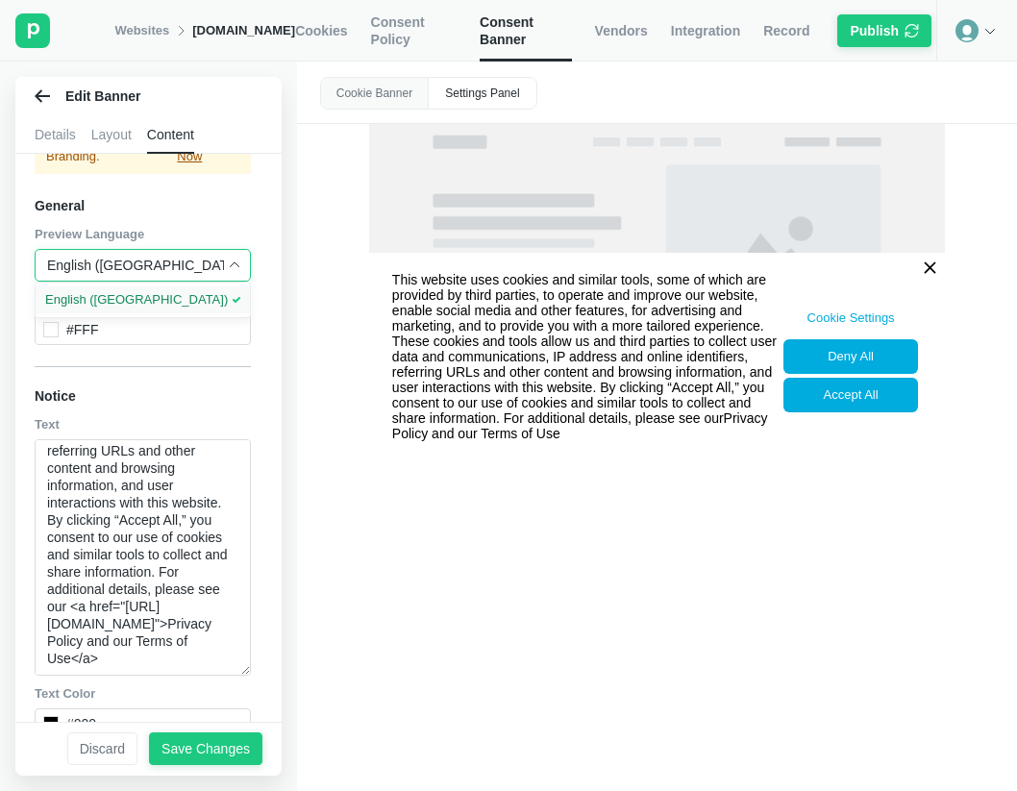
scroll to position [231, 0]
drag, startPoint x: 244, startPoint y: 525, endPoint x: 241, endPoint y: 669, distance: 144.2
click at [241, 669] on textarea "This website uses cookies and similar tools, some of which are provided by thir…" at bounding box center [143, 557] width 216 height 236
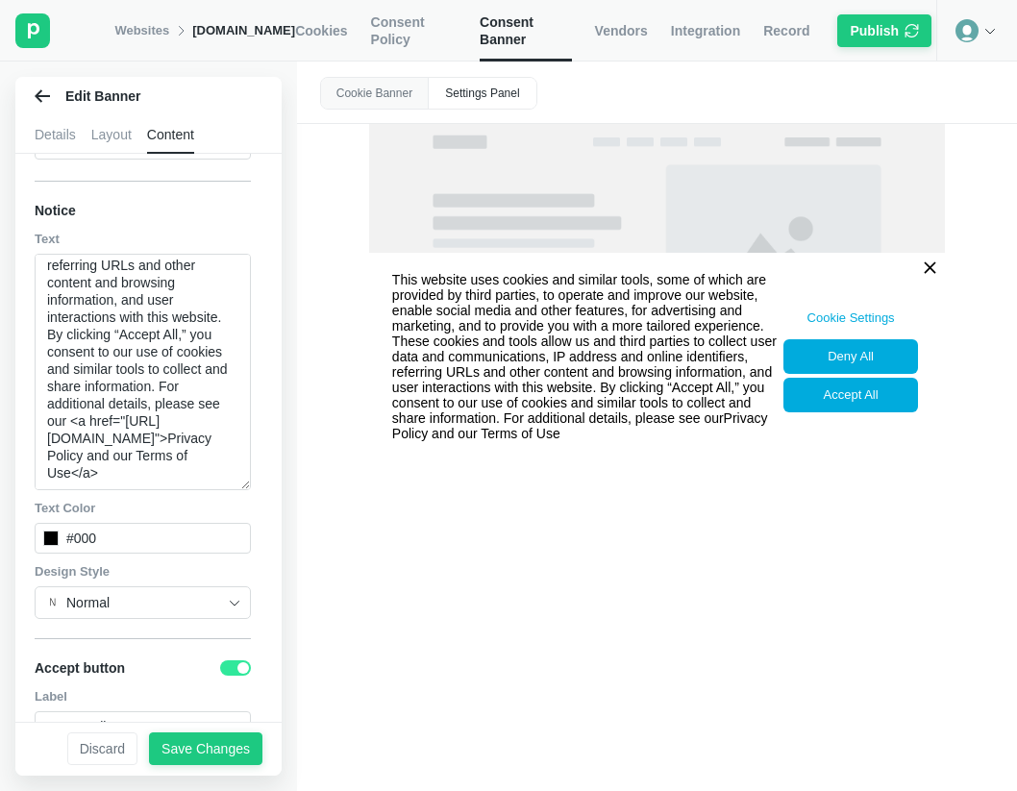
scroll to position [328, 0]
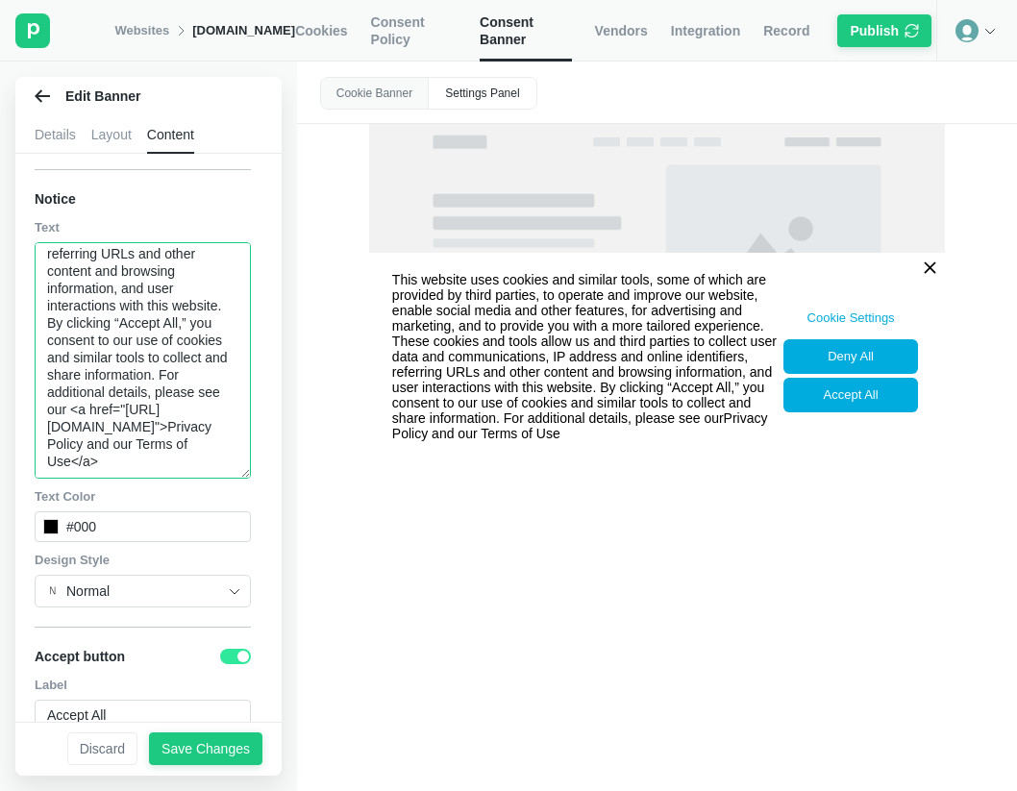
drag, startPoint x: 180, startPoint y: 460, endPoint x: 213, endPoint y: 460, distance: 33.6
click at [213, 460] on textarea "This website uses cookies and similar tools, some of which are provided by thir…" at bounding box center [143, 360] width 216 height 236
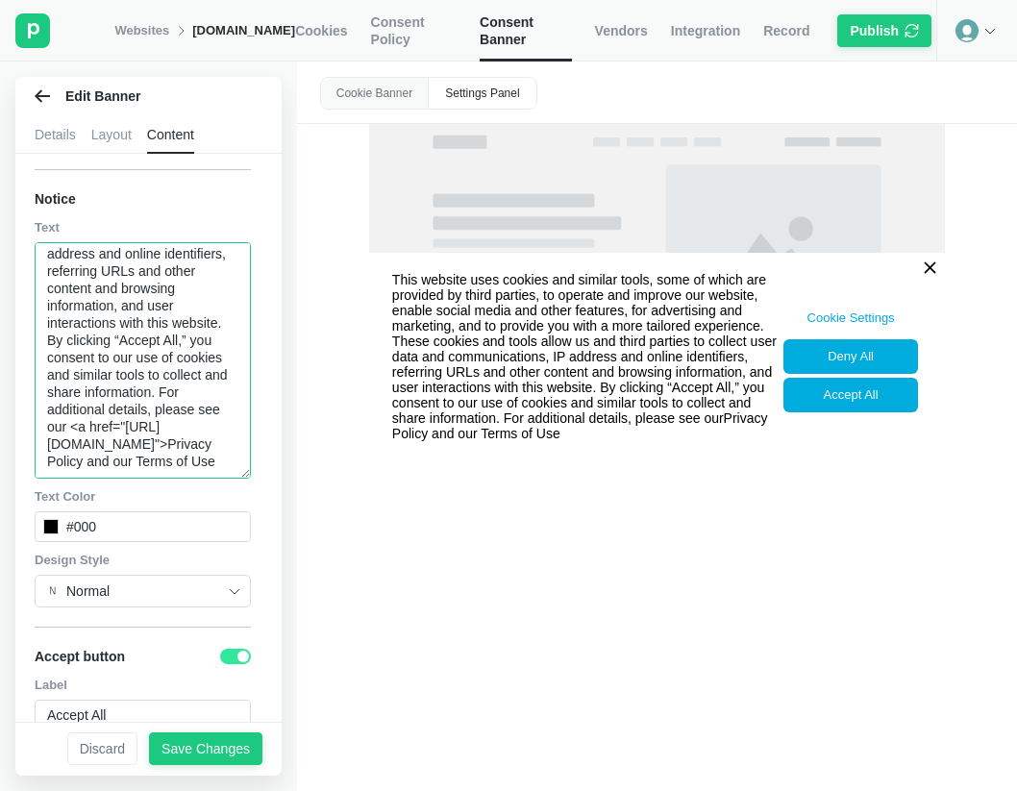
click at [217, 440] on textarea "This website uses cookies and similar tools, some of which are provided by thir…" at bounding box center [143, 360] width 216 height 236
paste textarea "</a>"
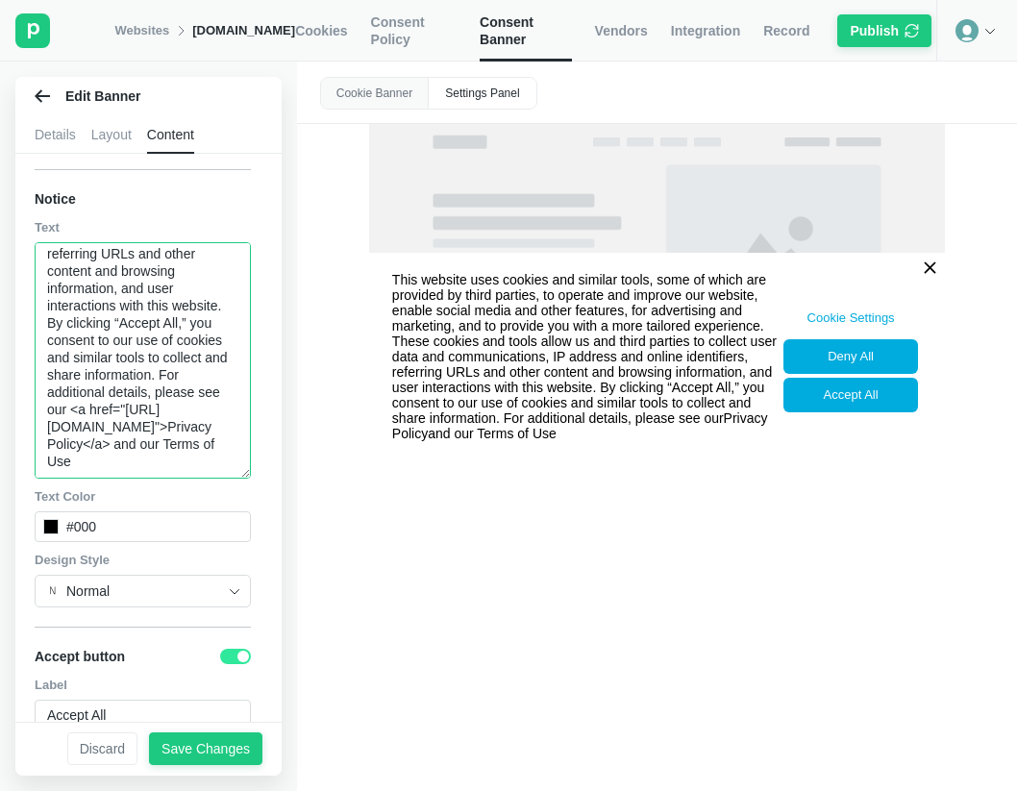
scroll to position [248, 0]
type textarea "This website uses cookies and similar tools, some of which are provided by thir…"
click at [404, 682] on div "Cookie Banner Settings Panel This website uses cookies and similar tools, some …" at bounding box center [657, 425] width 720 height 729
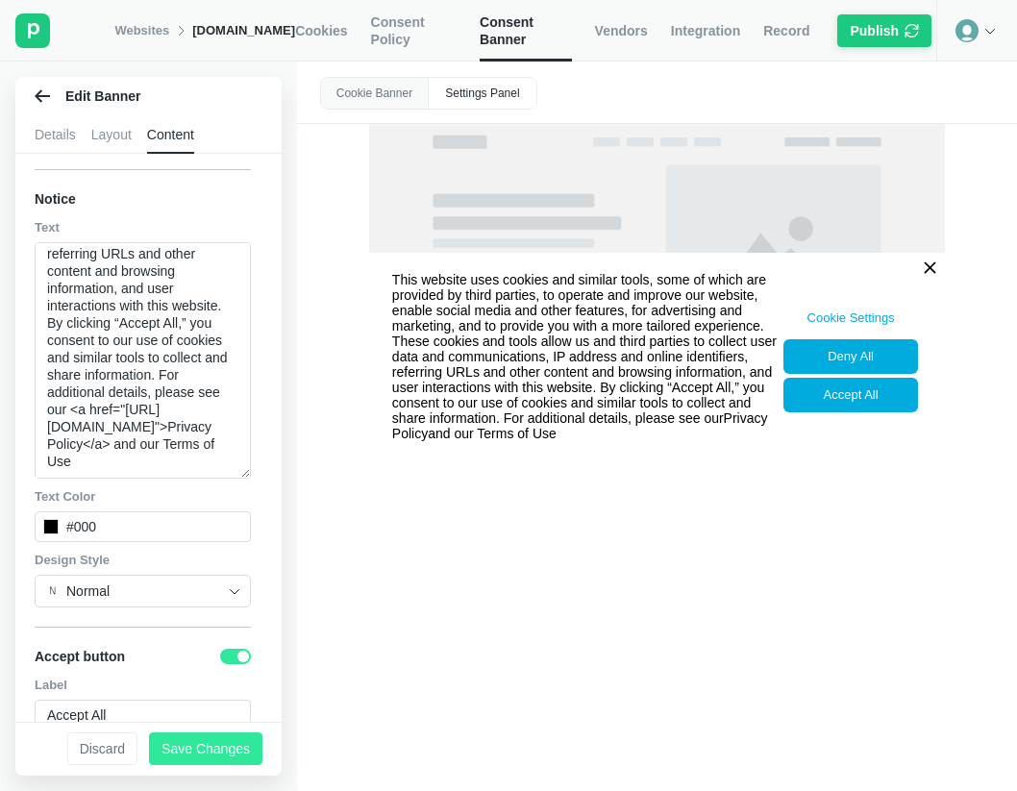
click at [228, 746] on div "Save Changes" at bounding box center [205, 748] width 88 height 17
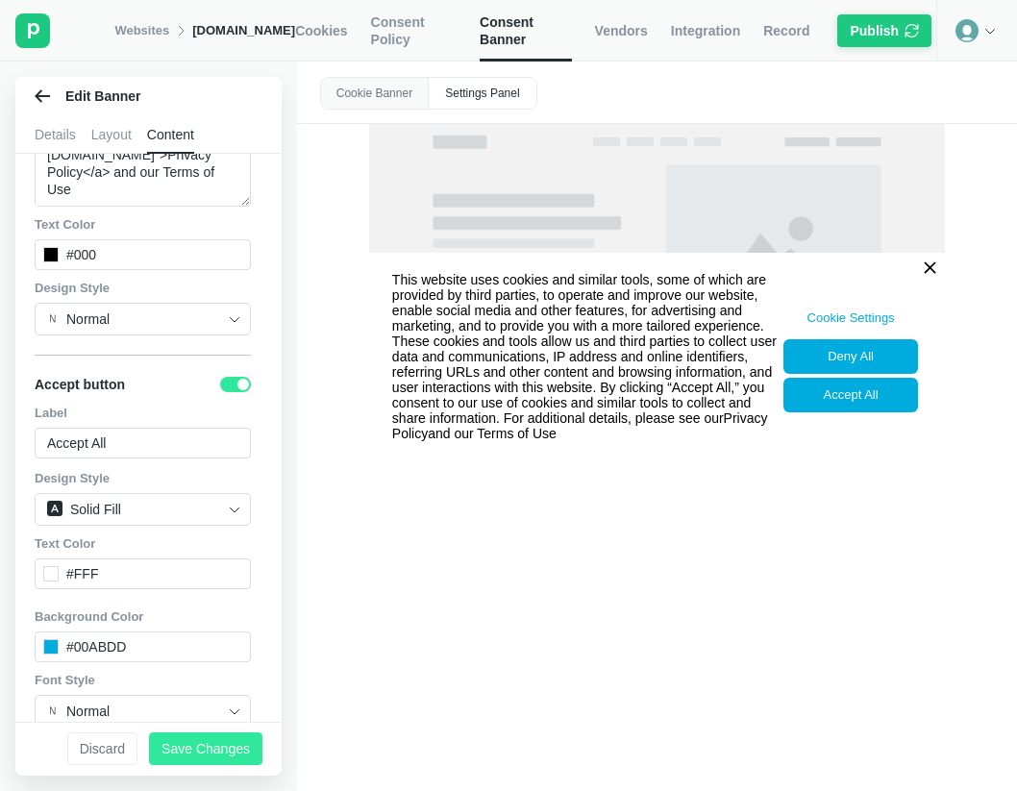
scroll to position [607, 0]
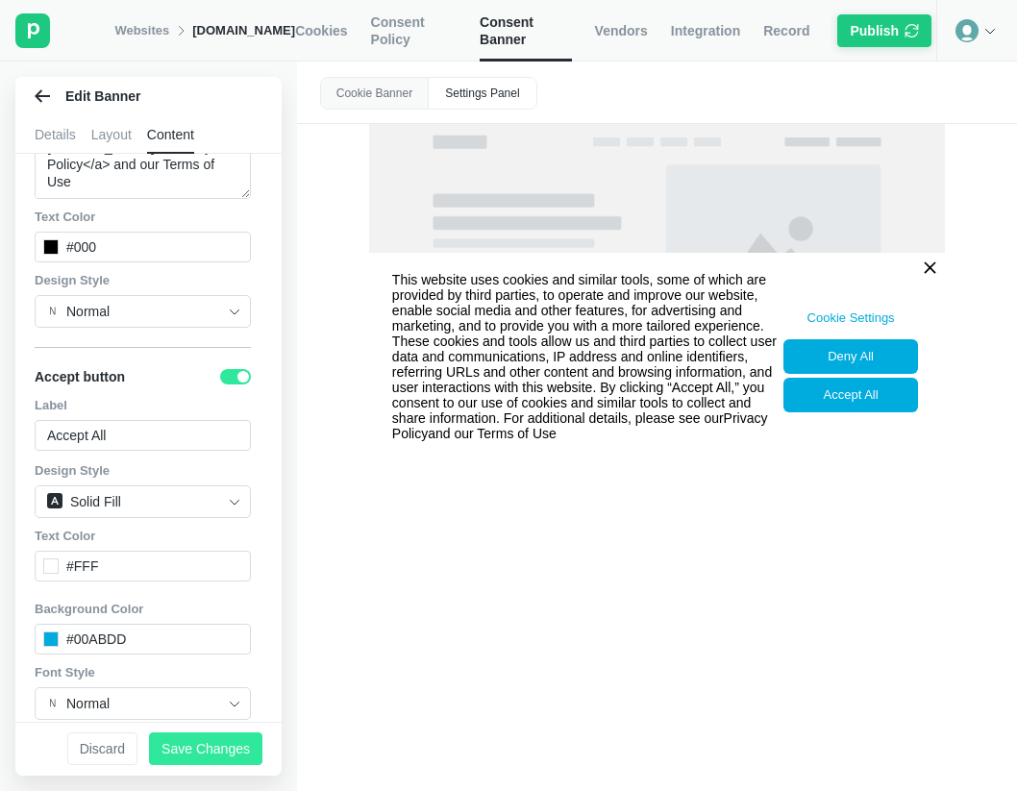
click at [192, 753] on div "Save Changes" at bounding box center [205, 748] width 88 height 17
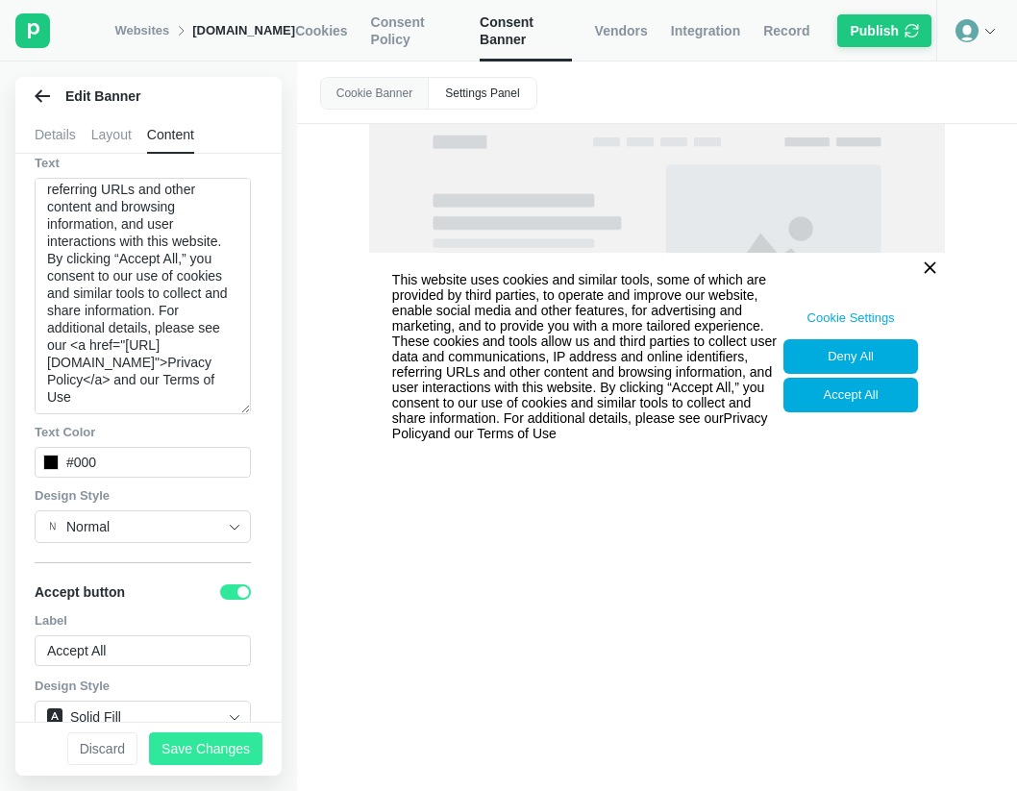
scroll to position [391, 0]
click at [392, 91] on div "Cookie Banner" at bounding box center [375, 93] width 108 height 31
click at [59, 131] on div "Details" at bounding box center [55, 134] width 41 height 38
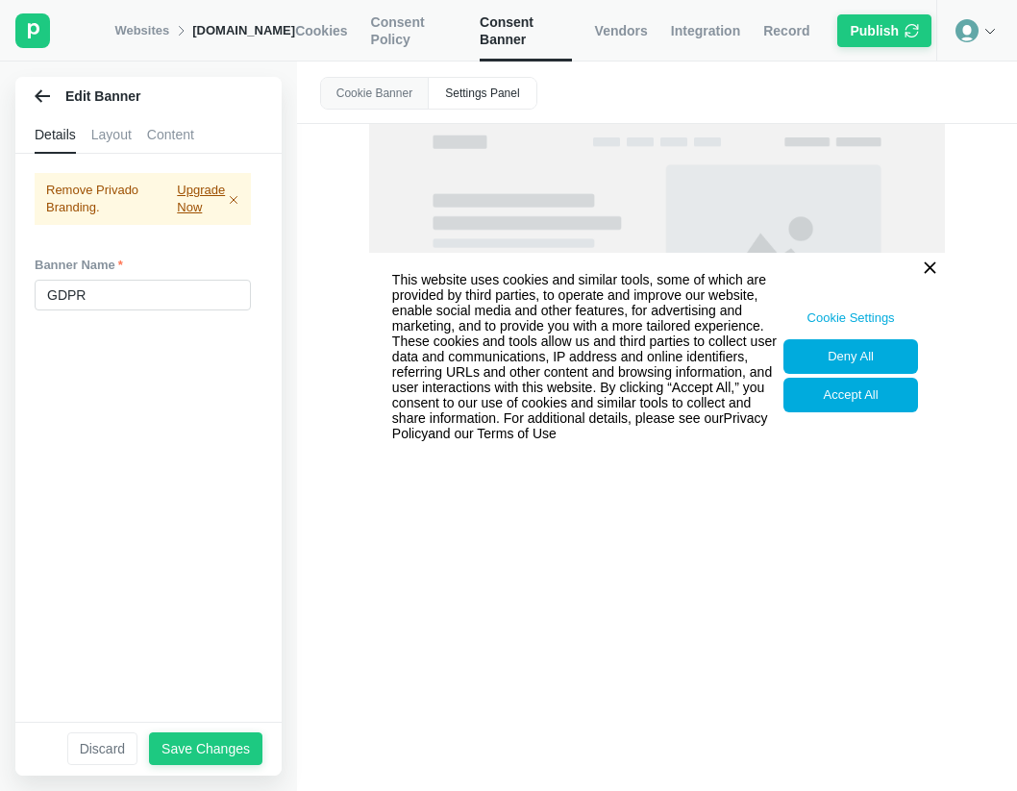
click at [47, 104] on div "Edit Banner" at bounding box center [148, 96] width 266 height 38
click at [41, 95] on icon at bounding box center [42, 95] width 15 height 12
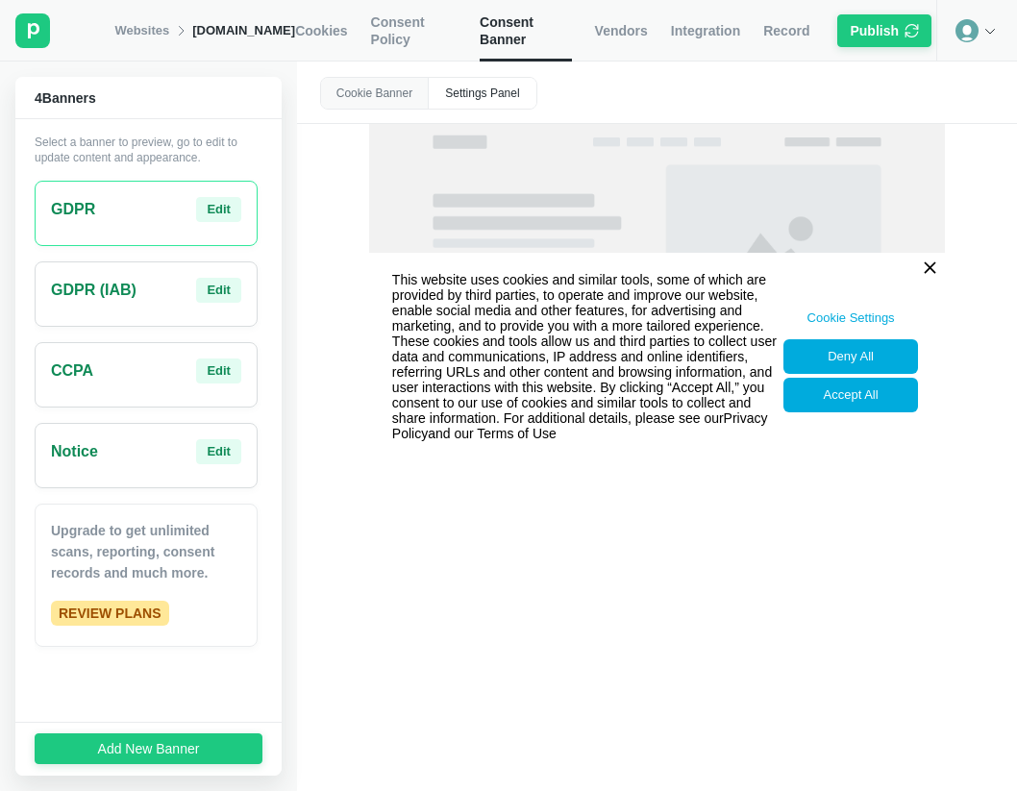
click at [127, 215] on div "GDPR Edit" at bounding box center [146, 209] width 190 height 25
click at [211, 203] on div "Edit" at bounding box center [219, 209] width 24 height 17
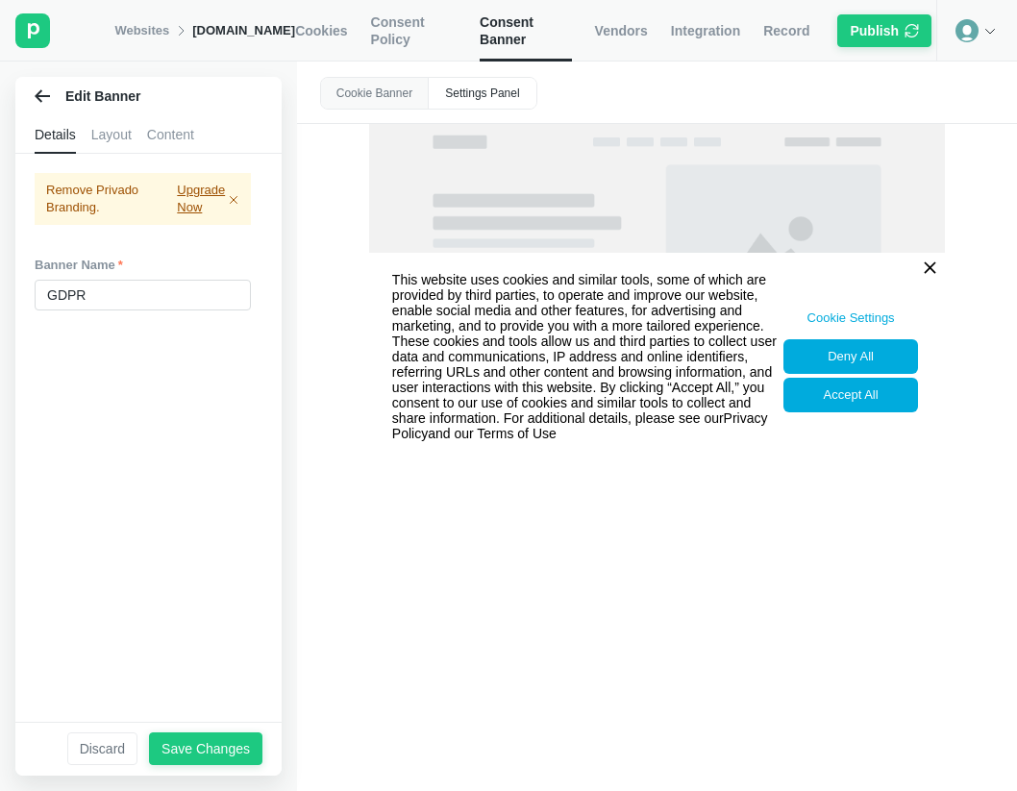
click at [105, 134] on div "Layout" at bounding box center [111, 134] width 40 height 38
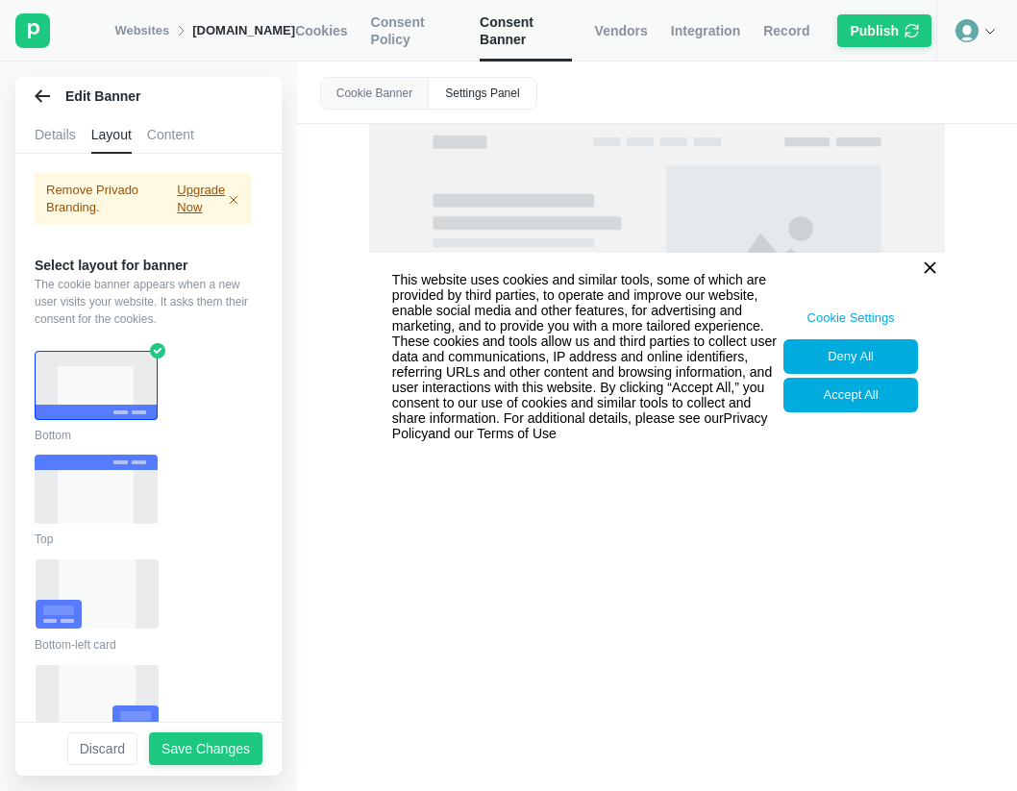
click at [151, 134] on div "Content" at bounding box center [170, 134] width 47 height 38
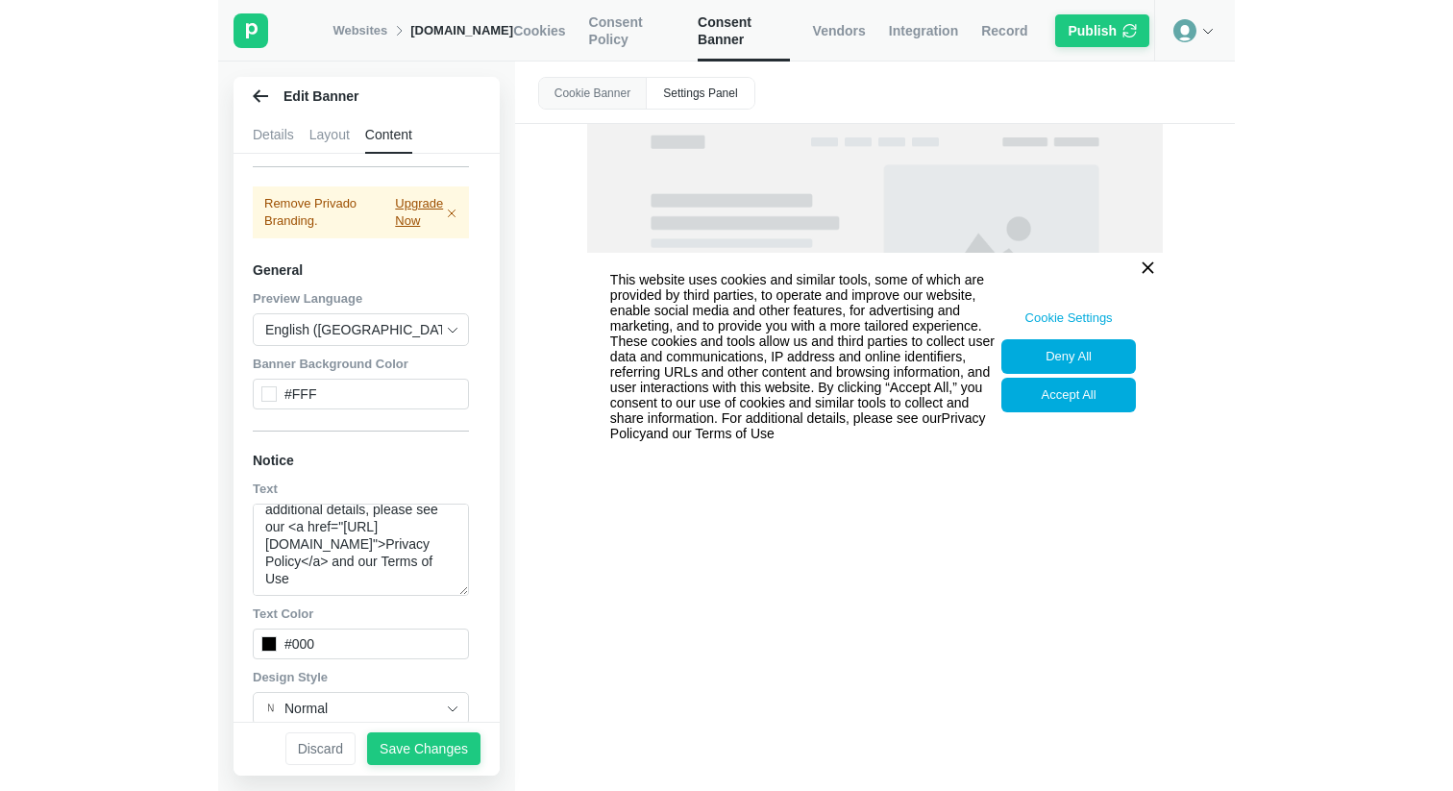
scroll to position [49, 0]
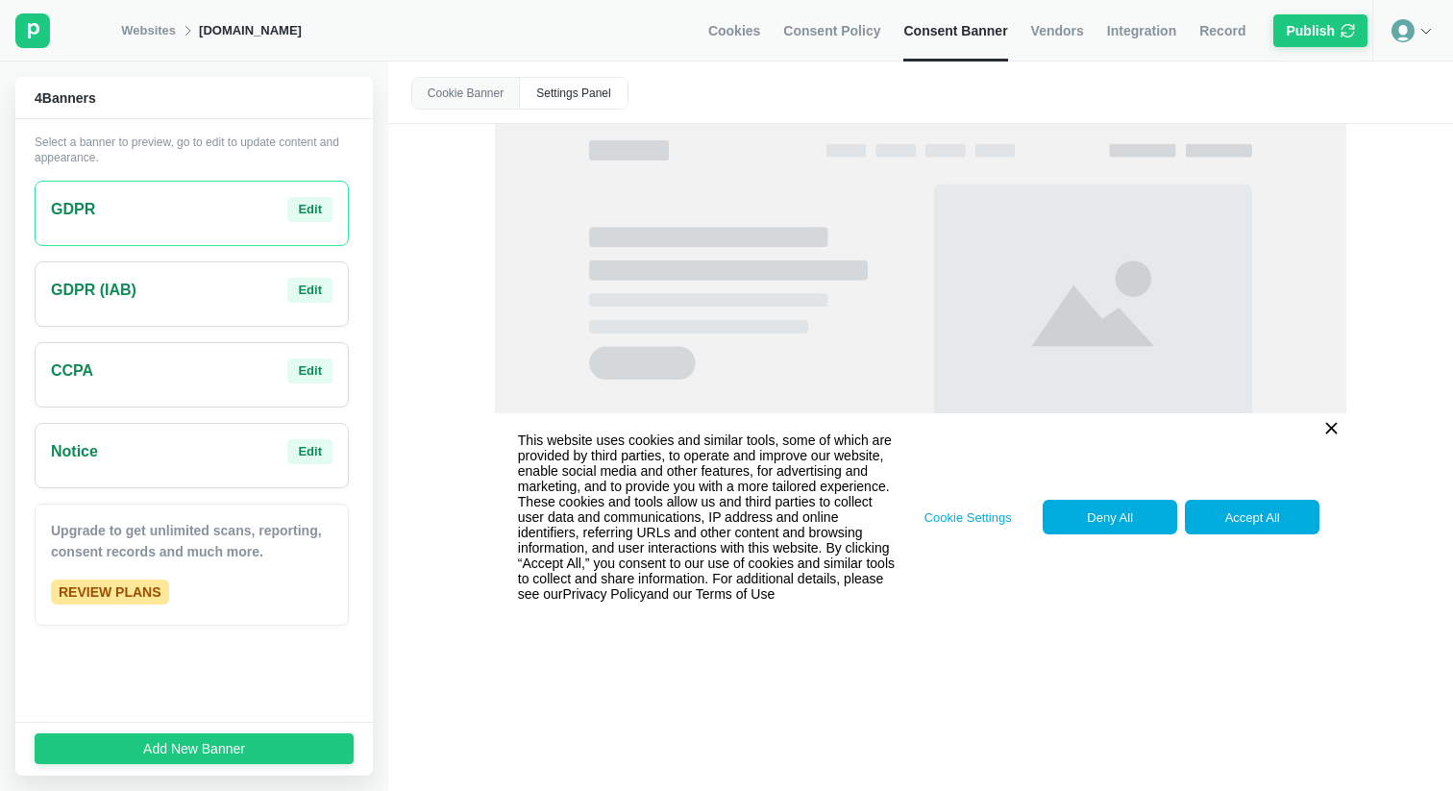
click at [191, 208] on div "GDPR Edit" at bounding box center [192, 209] width 282 height 25
click at [303, 208] on div "Edit" at bounding box center [310, 209] width 24 height 17
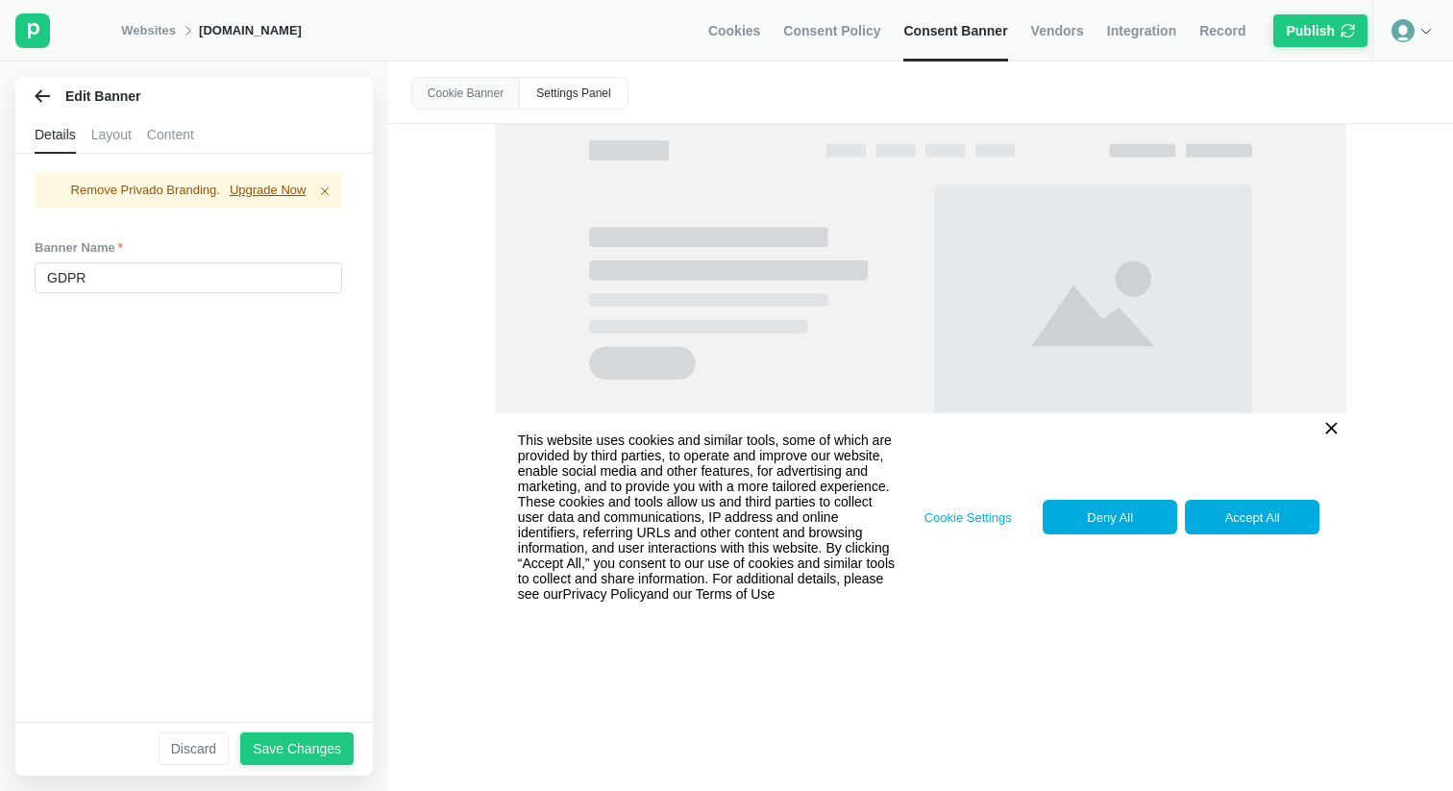
click at [174, 128] on div "Content" at bounding box center [170, 134] width 47 height 38
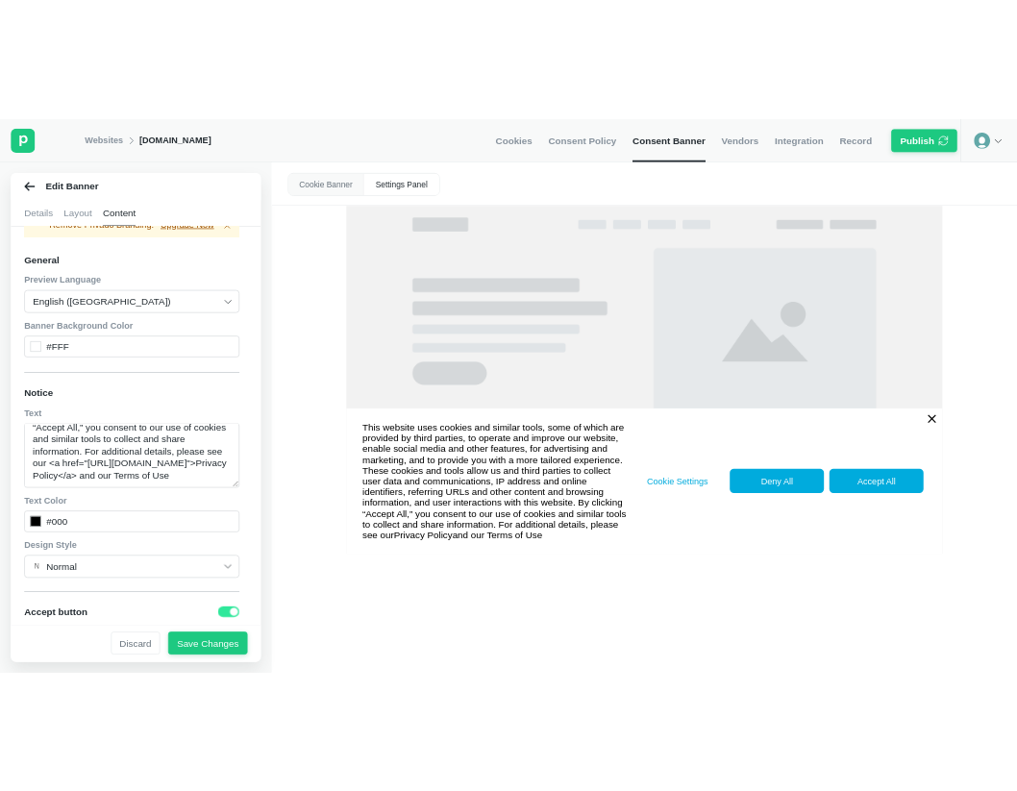
scroll to position [118, 0]
